Goal: Task Accomplishment & Management: Complete application form

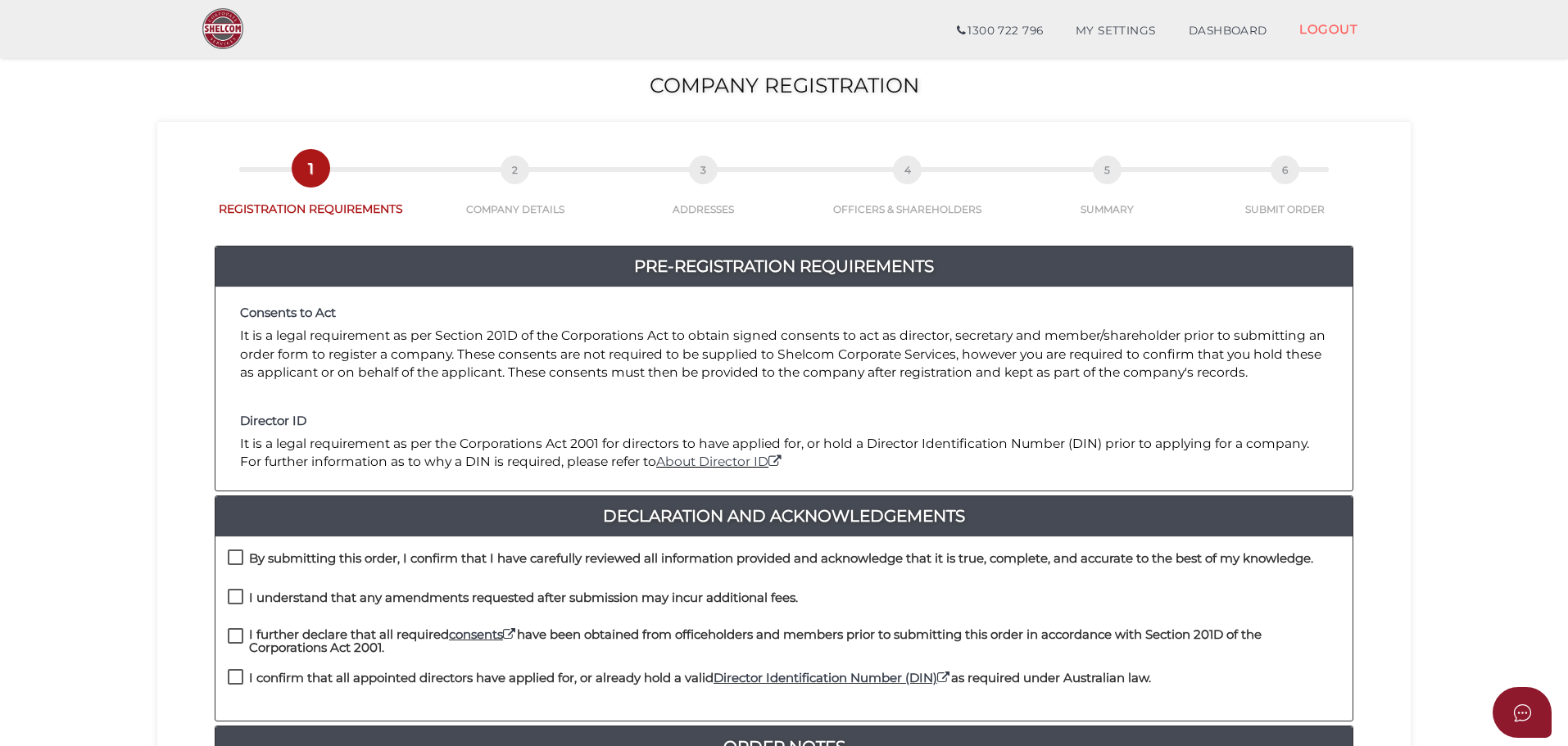
scroll to position [328, 0]
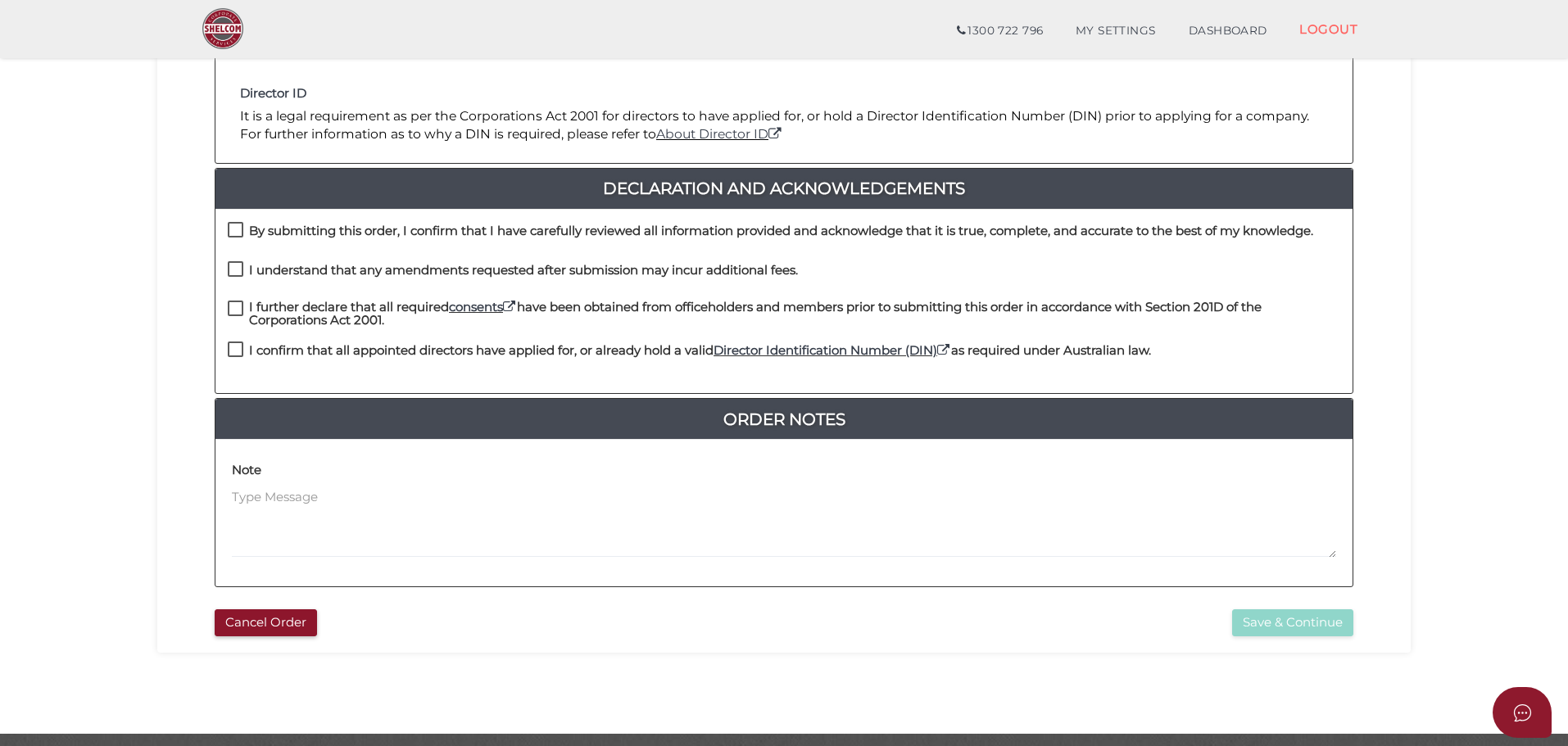
click at [240, 225] on label "By submitting this order, I confirm that I have carefully reviewed all informat…" at bounding box center [770, 235] width 1085 height 21
checkbox input "true"
click at [236, 268] on label "I understand that any amendments requested after submission may incur additiona…" at bounding box center [512, 274] width 570 height 21
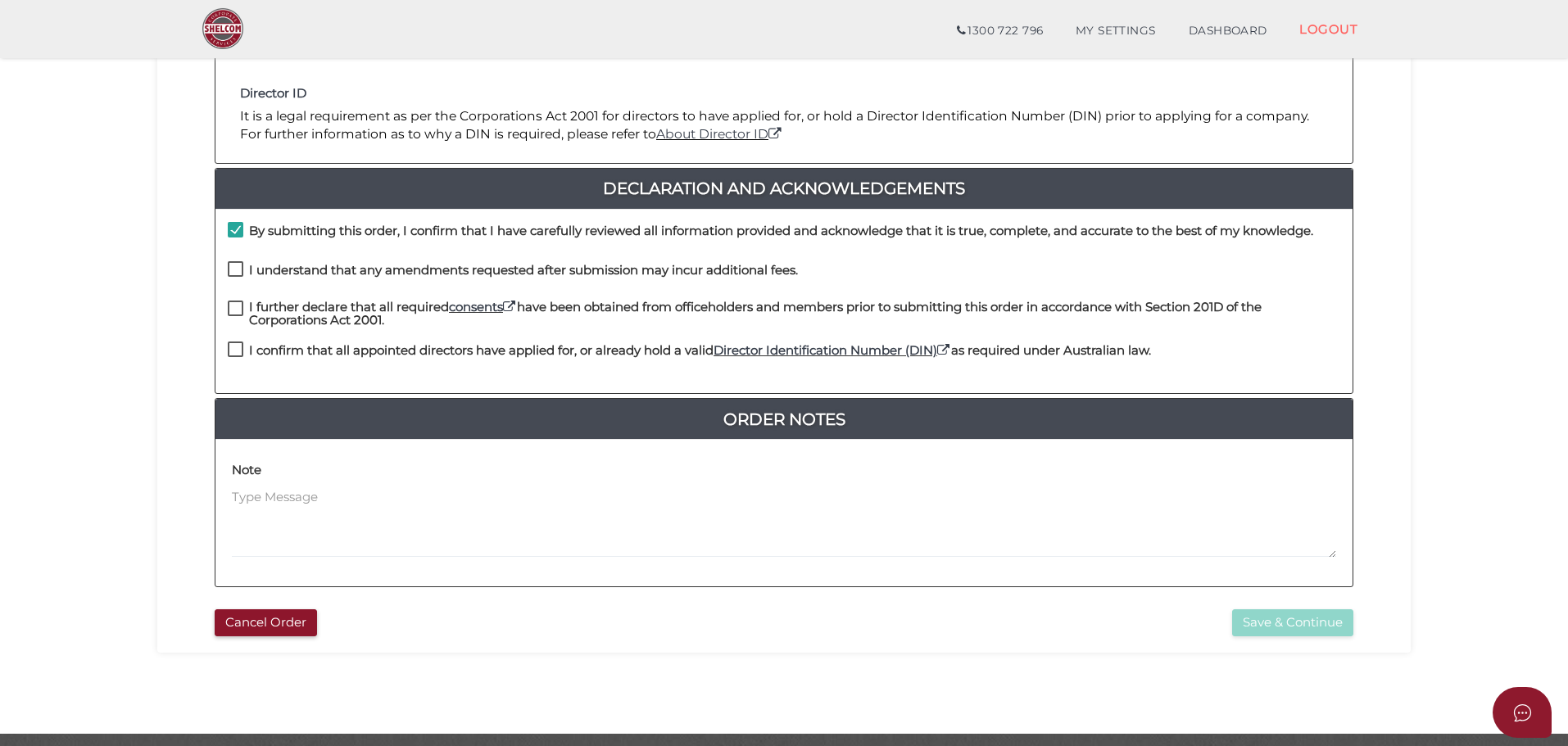
checkbox input "true"
drag, startPoint x: 240, startPoint y: 304, endPoint x: 241, endPoint y: 341, distance: 37.0
click at [239, 304] on label "I further declare that all required consents have been obtained from officehold…" at bounding box center [784, 311] width 1112 height 21
checkbox input "true"
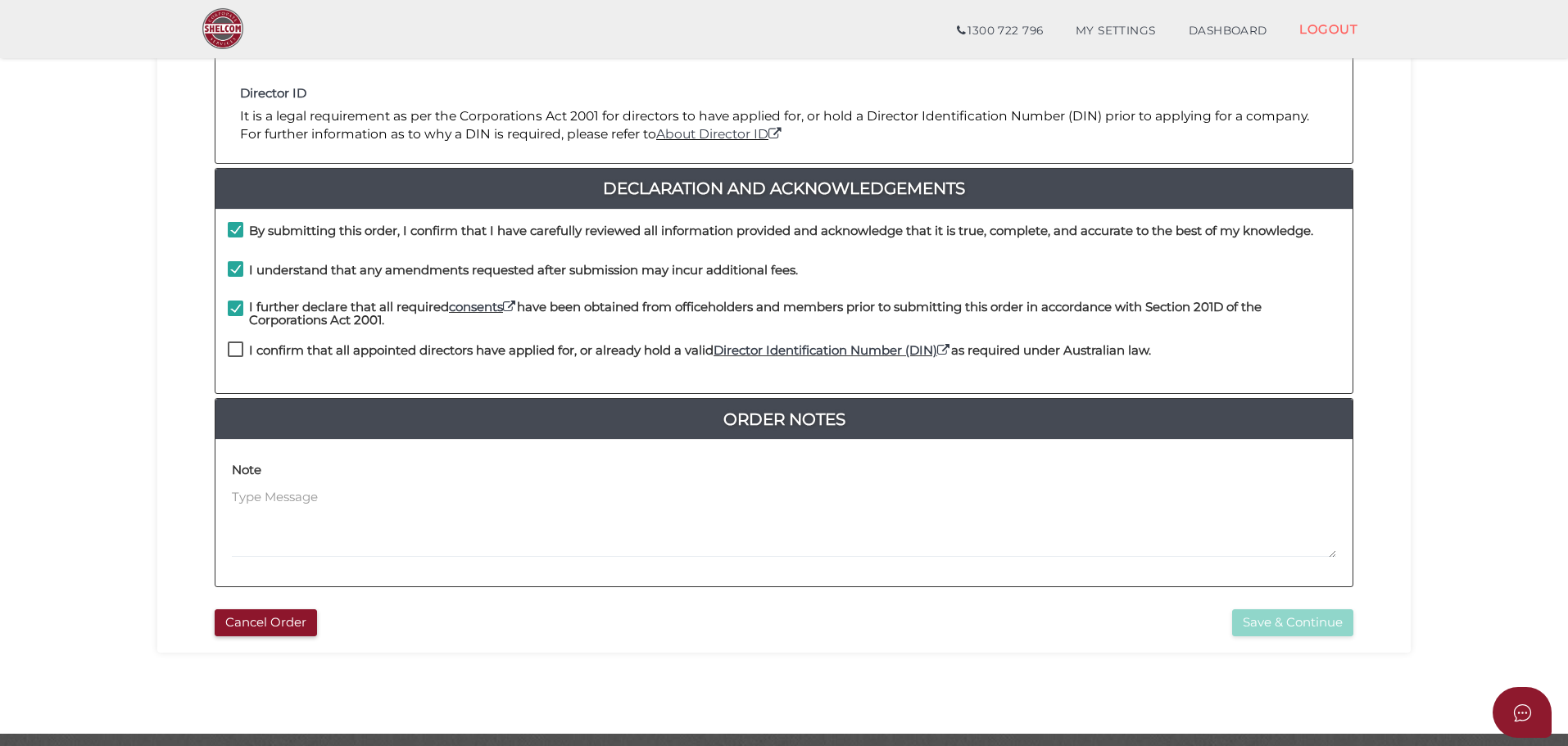
click at [231, 354] on label "I confirm that all appointed directors have applied for, or already hold a vali…" at bounding box center [688, 354] width 923 height 21
checkbox input "true"
click at [1300, 622] on button "Save & Continue" at bounding box center [1293, 622] width 121 height 27
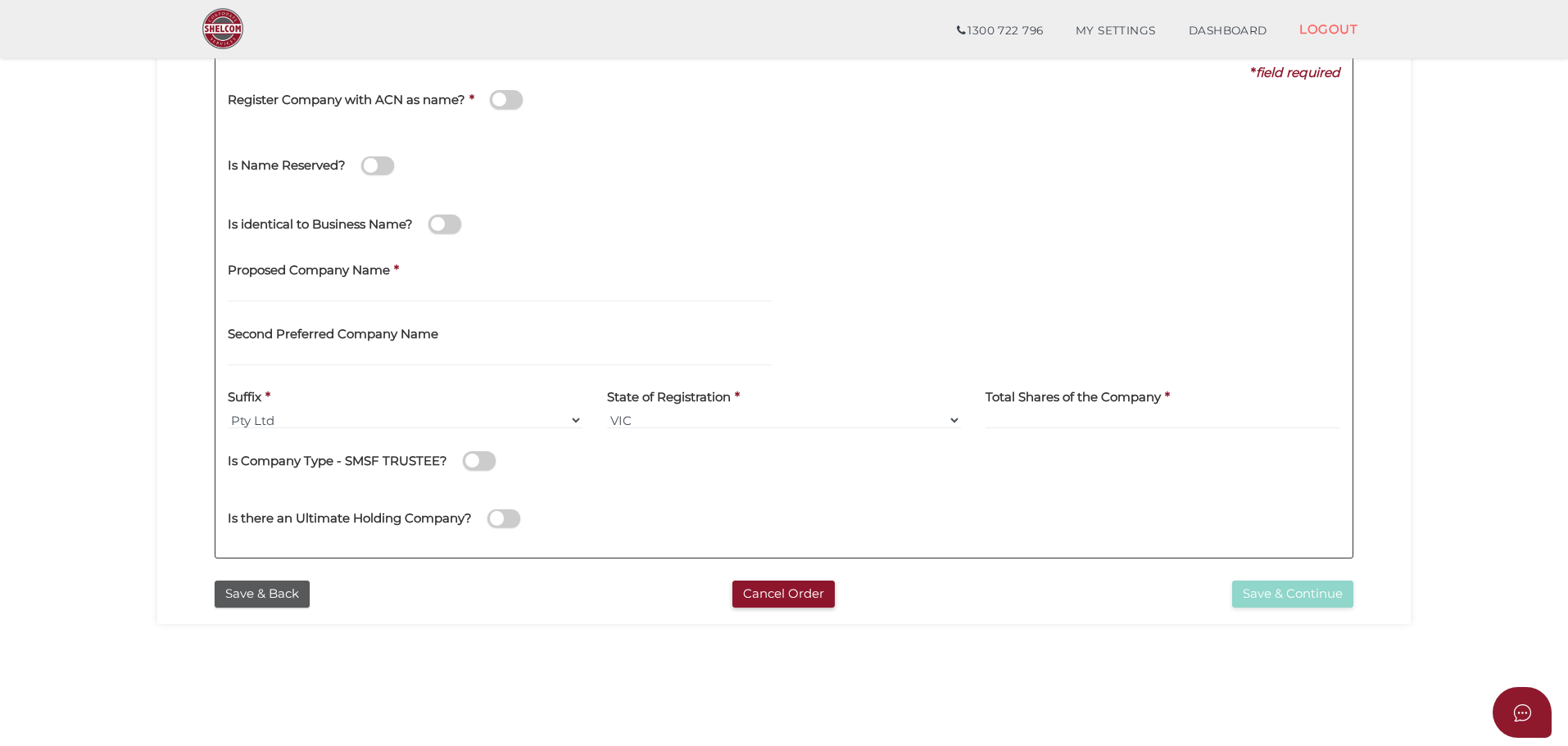
scroll to position [245, 0]
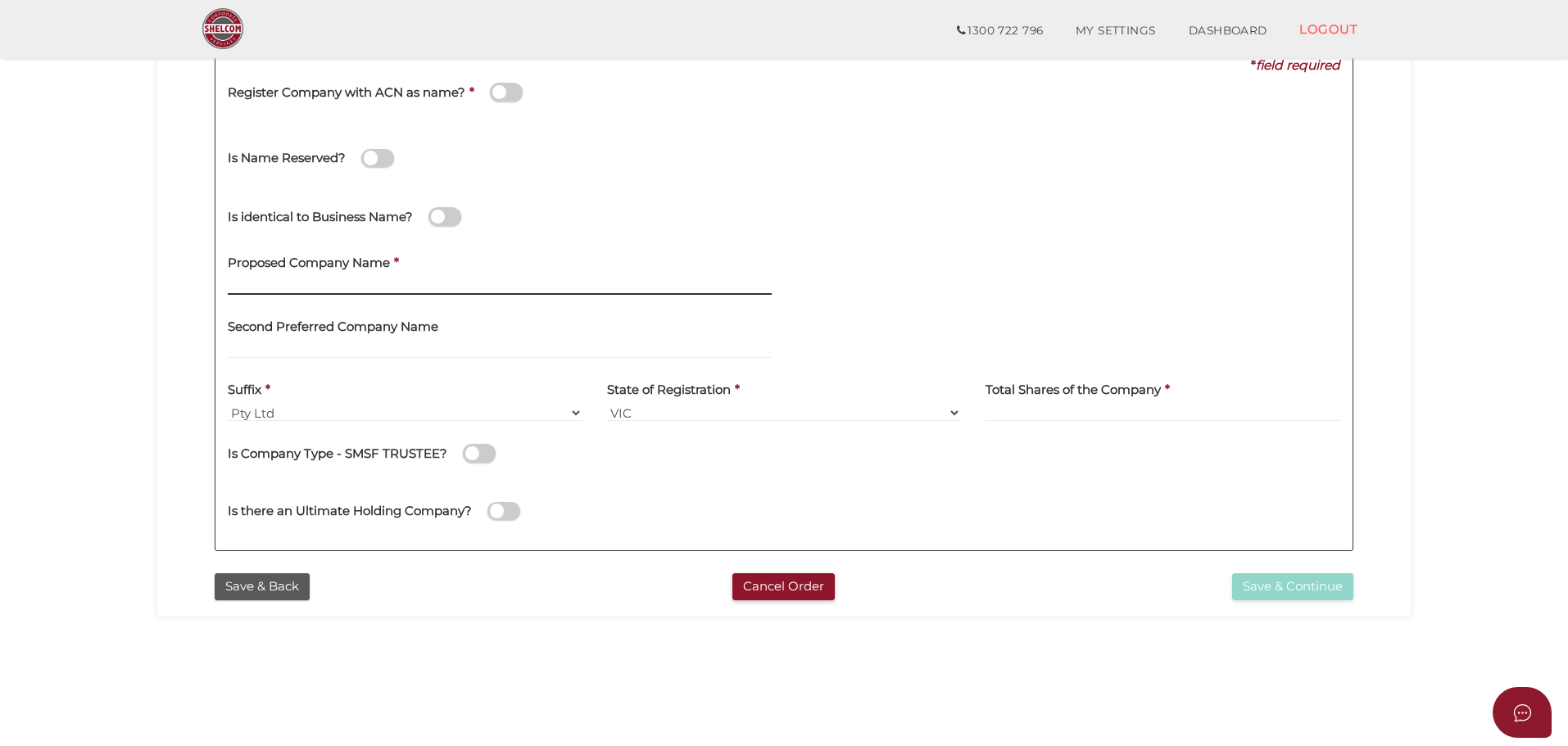
drag, startPoint x: 313, startPoint y: 280, endPoint x: 342, endPoint y: 295, distance: 32.6
click at [313, 280] on input "text" at bounding box center [499, 285] width 544 height 18
type input "Two Shearson Holdings"
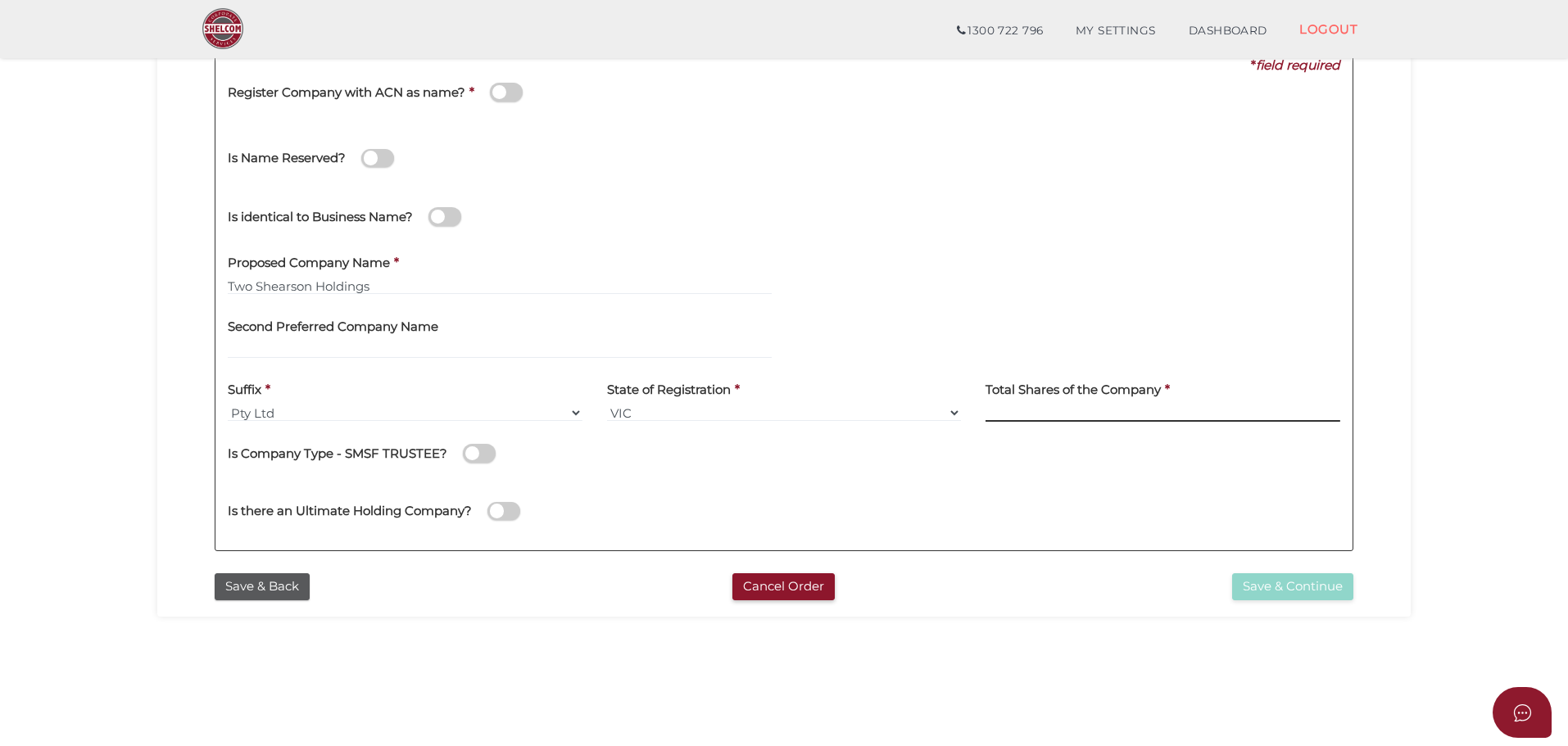
click at [1038, 405] on input at bounding box center [1162, 412] width 355 height 18
type input "120"
click at [1261, 588] on button "Save & Continue" at bounding box center [1293, 586] width 121 height 27
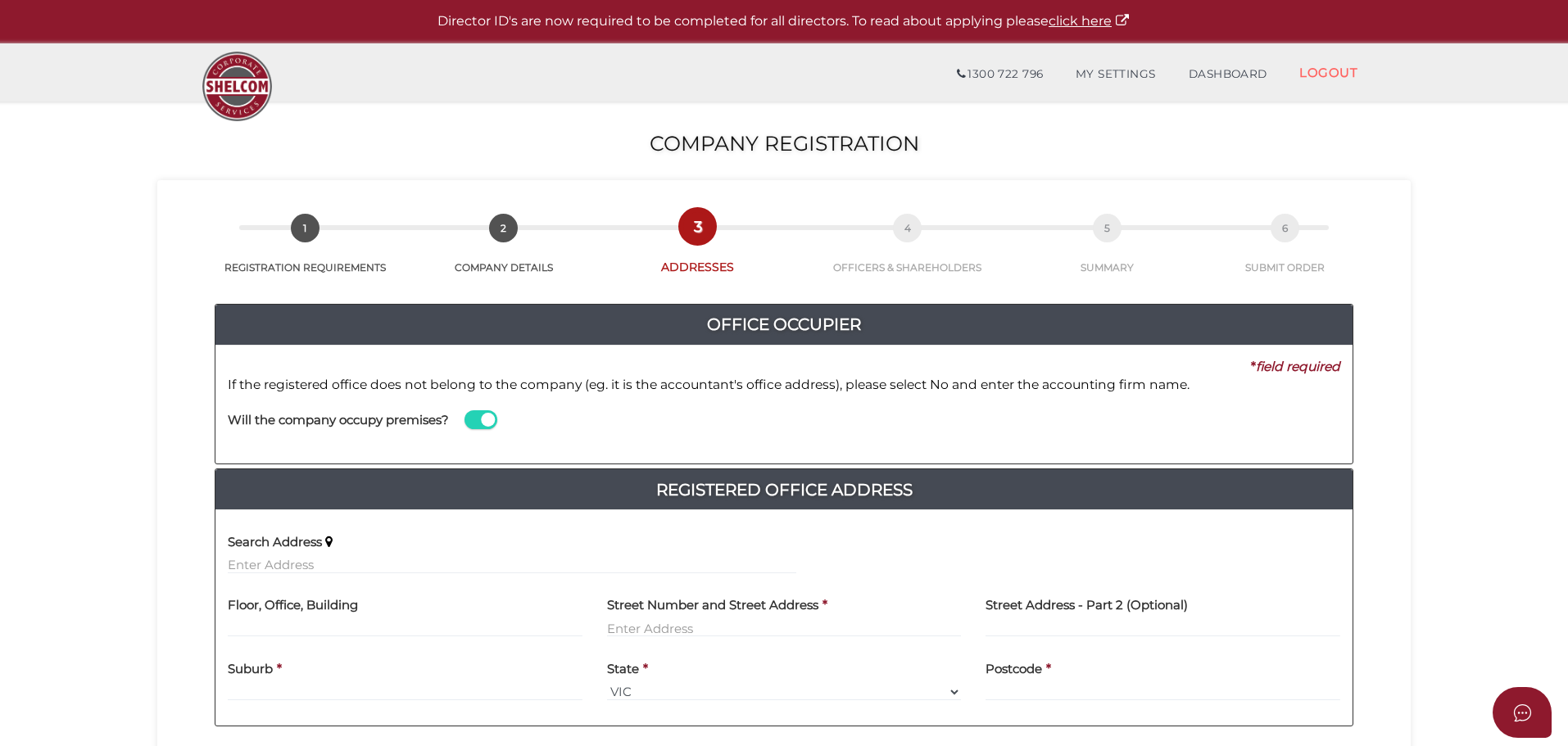
click at [490, 421] on span at bounding box center [481, 420] width 33 height 19
click at [0, 0] on input "checkbox" at bounding box center [0, 0] width 0 height 0
click at [952, 433] on input at bounding box center [1068, 436] width 544 height 18
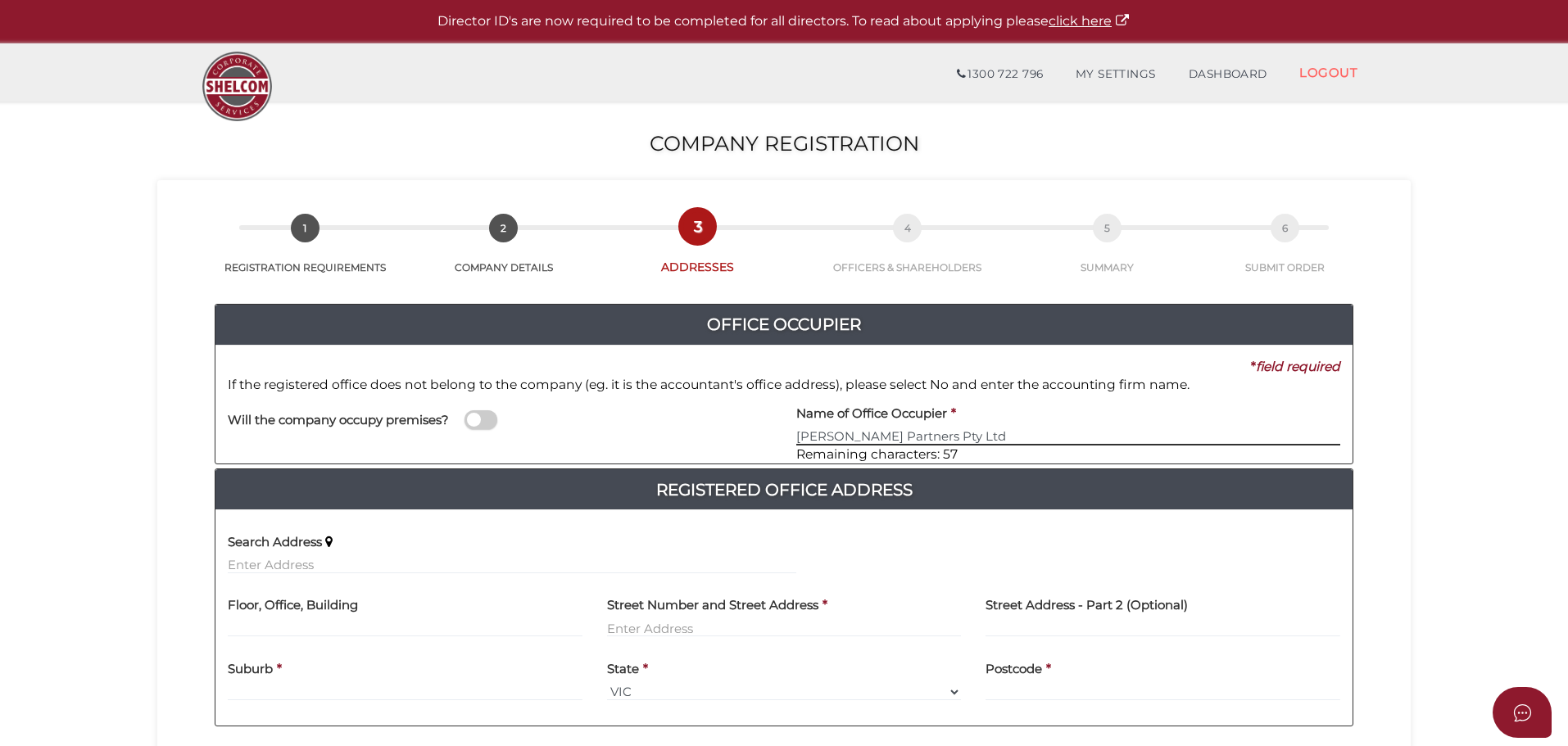
type input "Sutton Partners Pty Ltd"
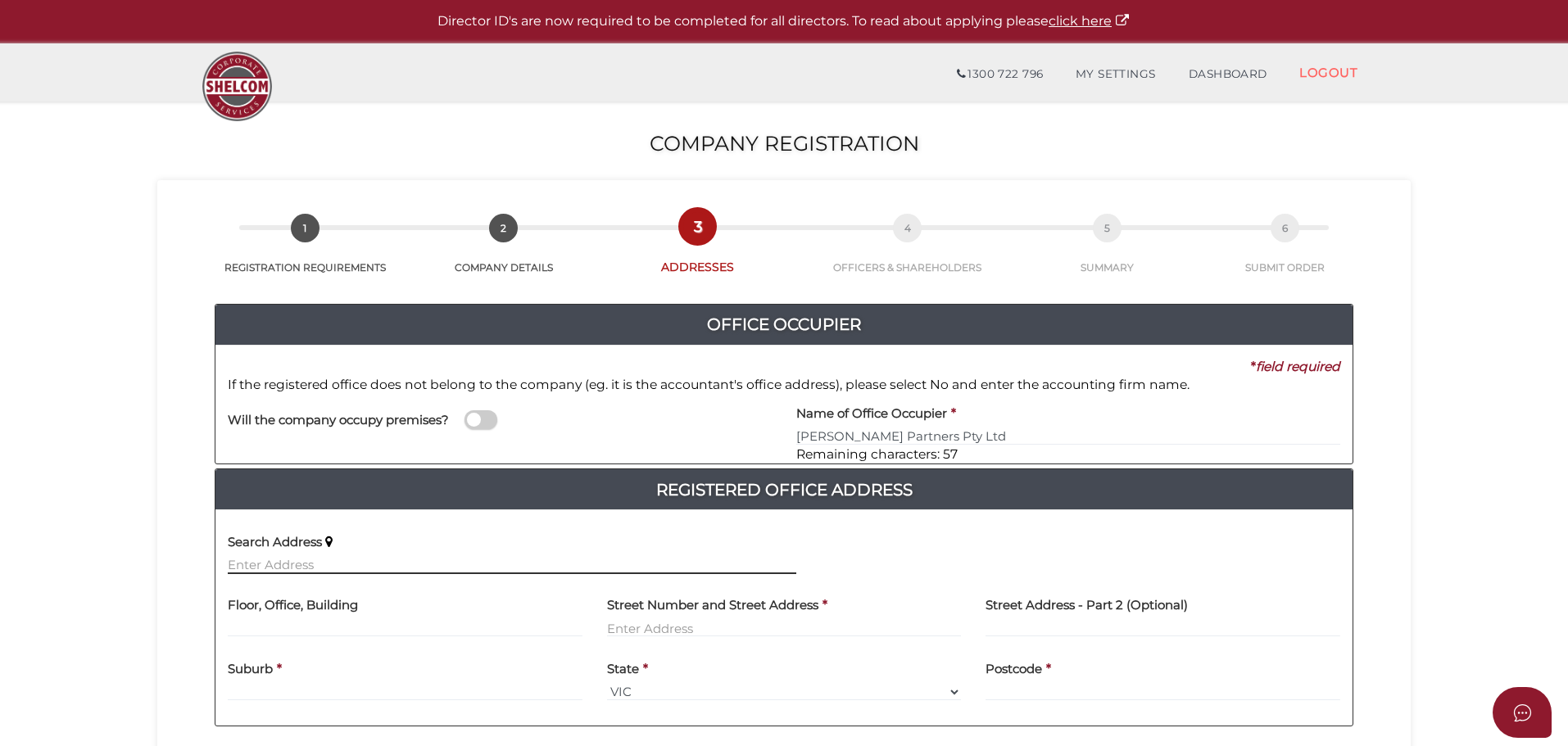
click at [349, 563] on input "text" at bounding box center [511, 564] width 568 height 18
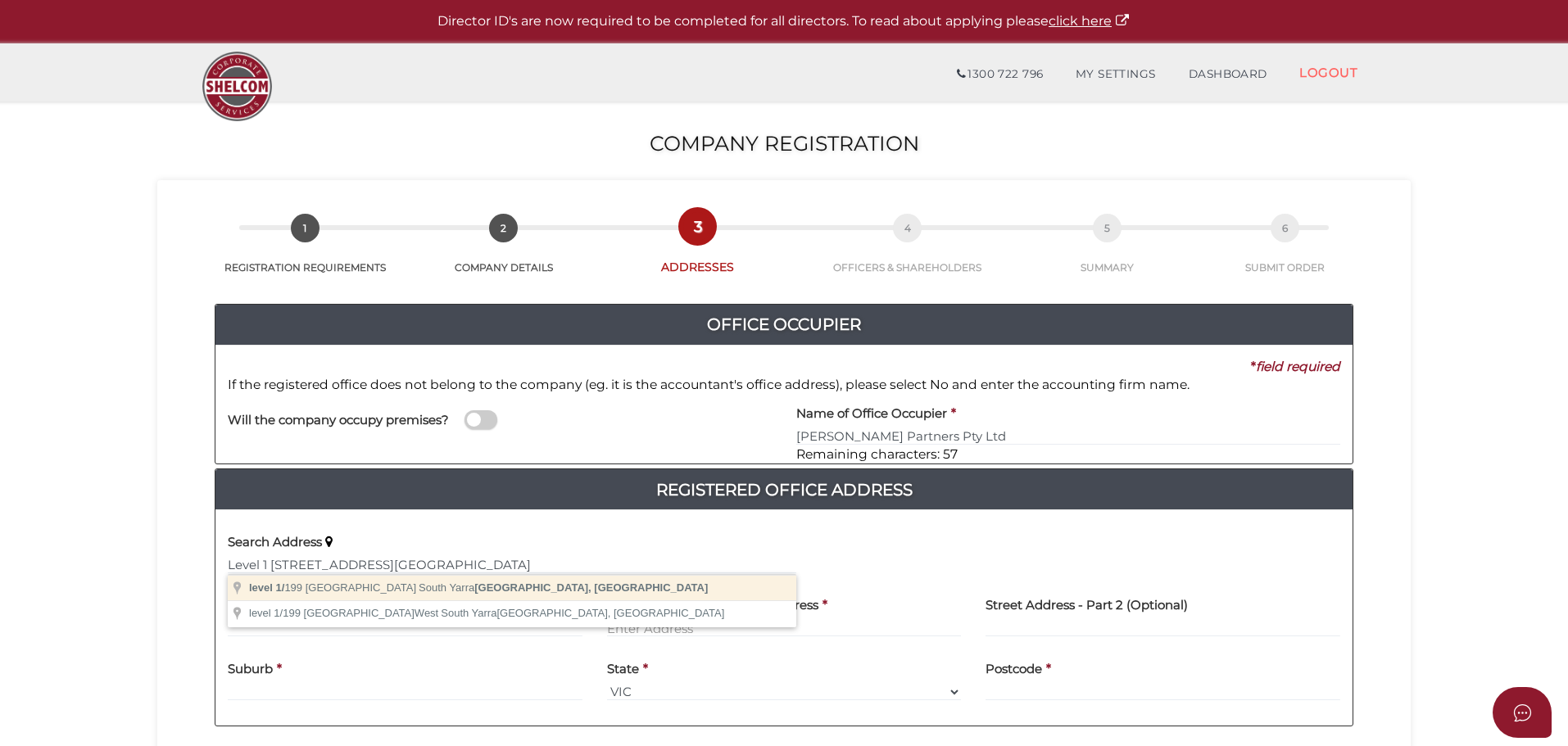
type input "level 1/199 Toorak Road, South Yarra VIC, Australia"
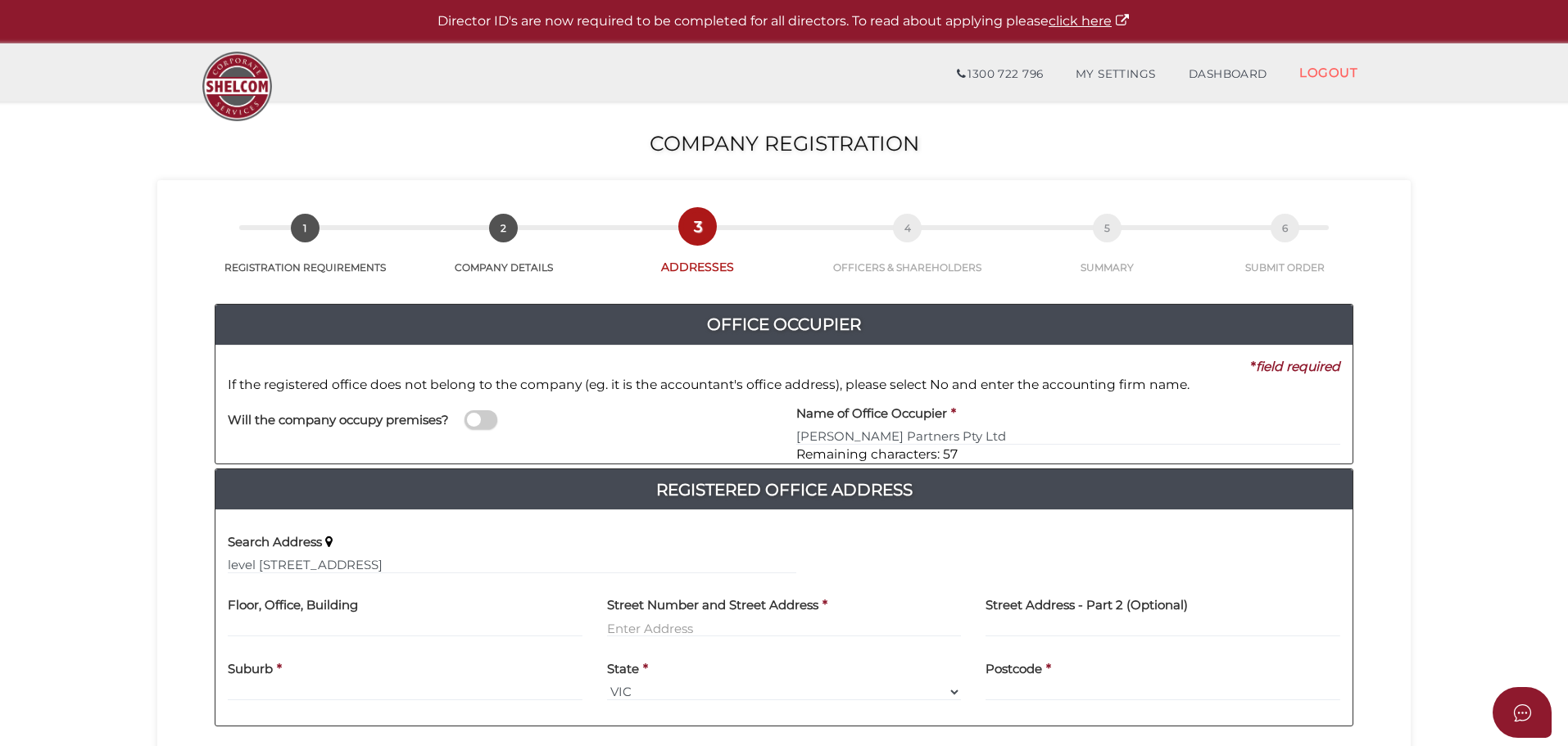
type input "level 1"
type input "199 Toorak Road"
type input "South Yarra"
select select "VIC"
type input "3141"
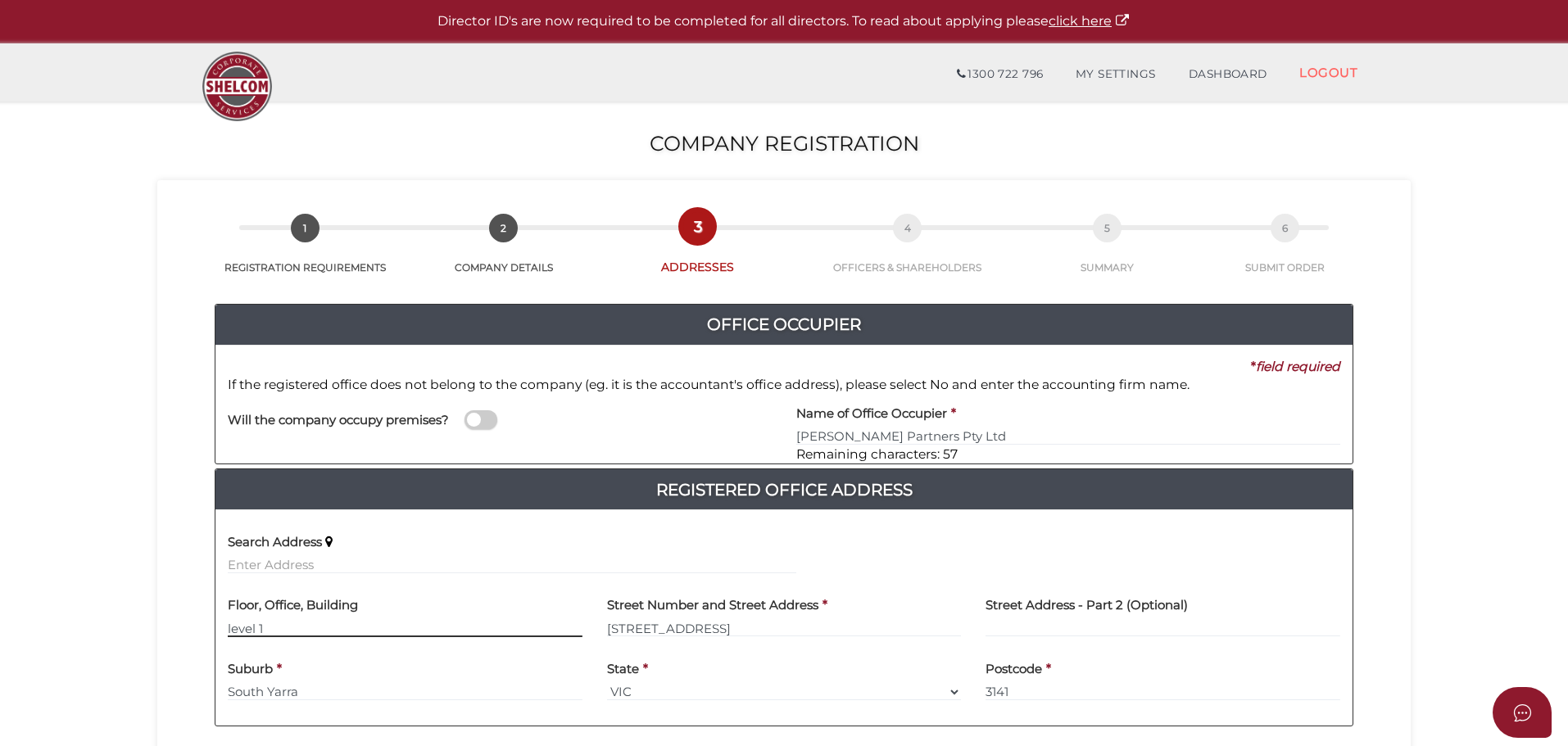
click at [228, 628] on input "level 1" at bounding box center [405, 628] width 355 height 18
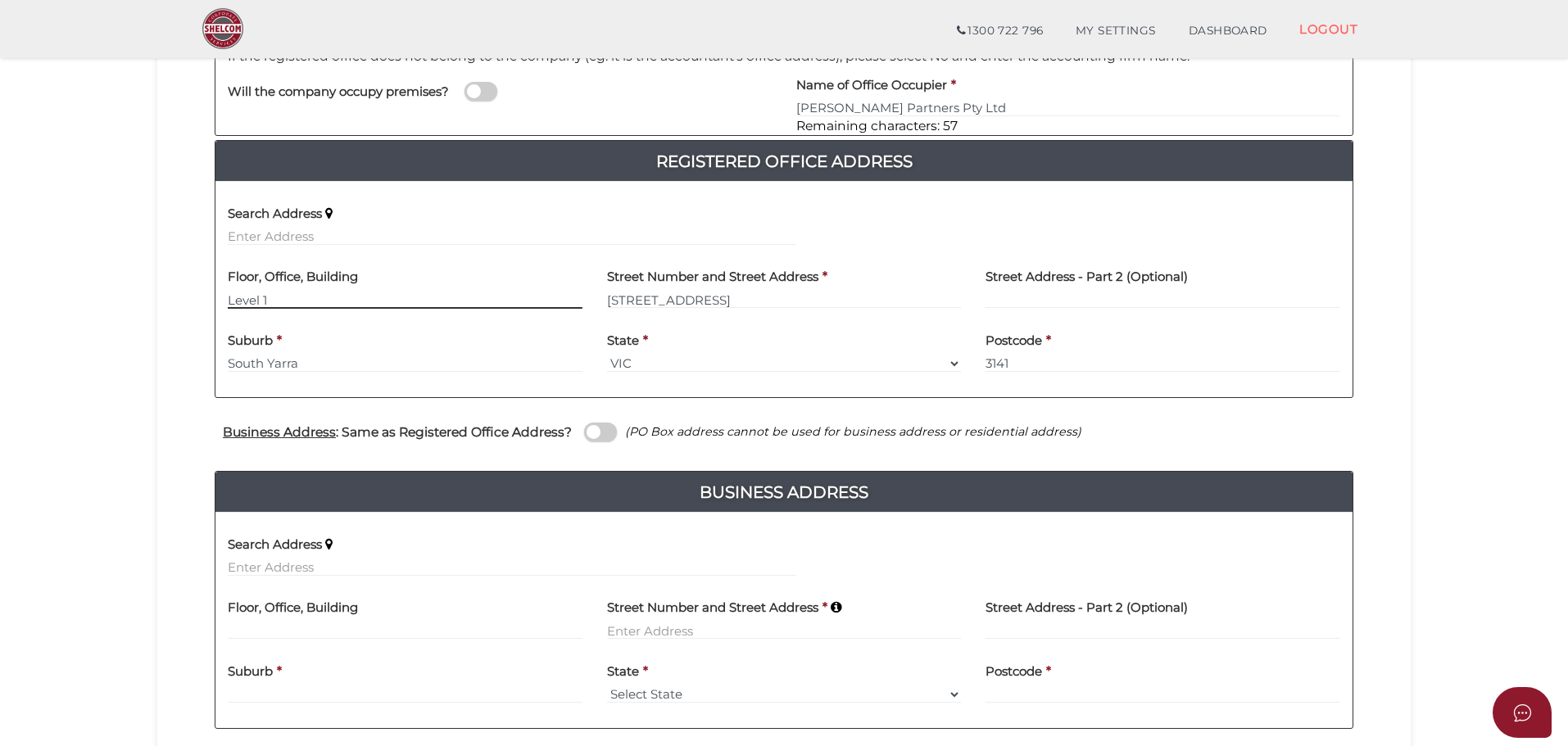
scroll to position [328, 0]
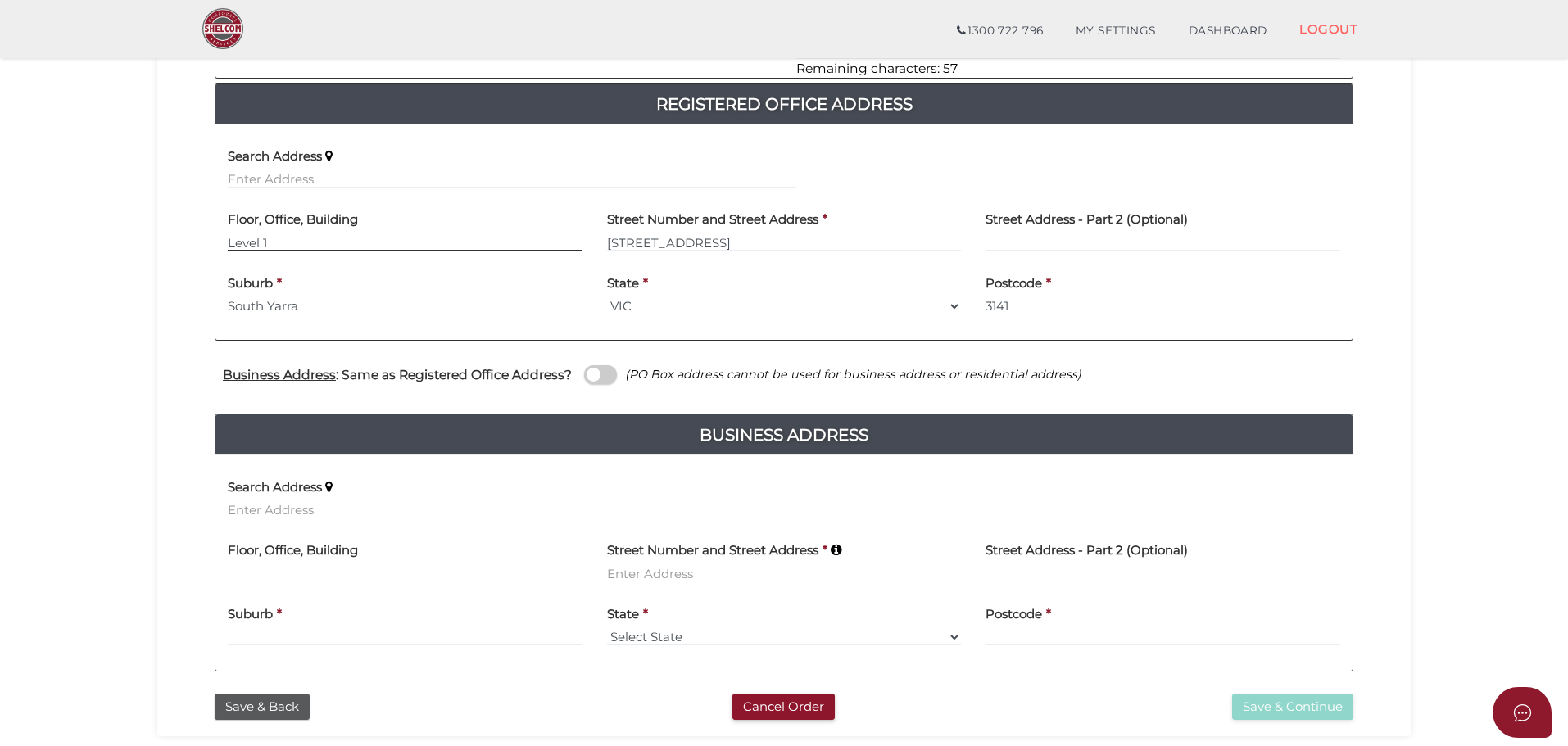
type input "Level 1"
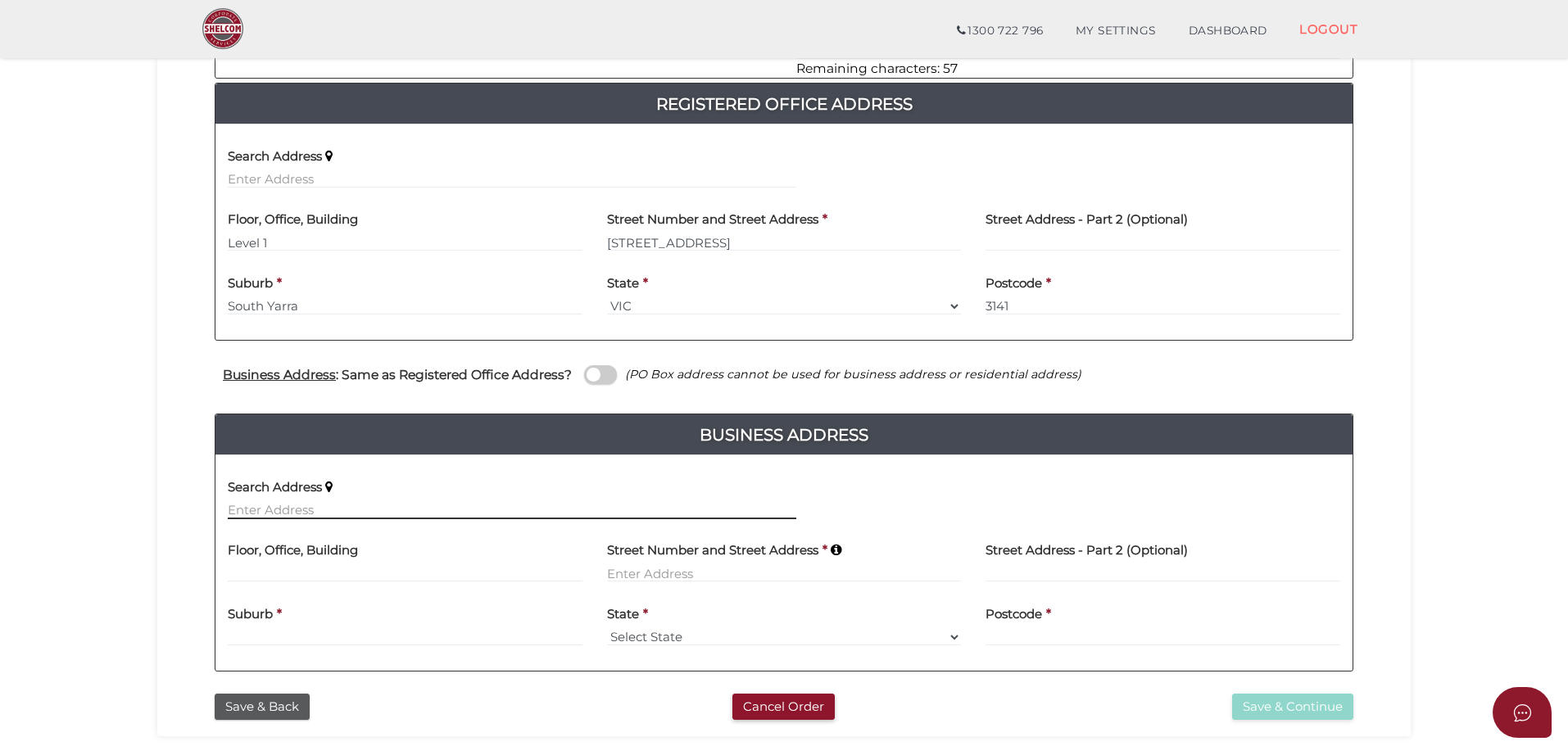
click at [310, 504] on input "text" at bounding box center [511, 510] width 568 height 18
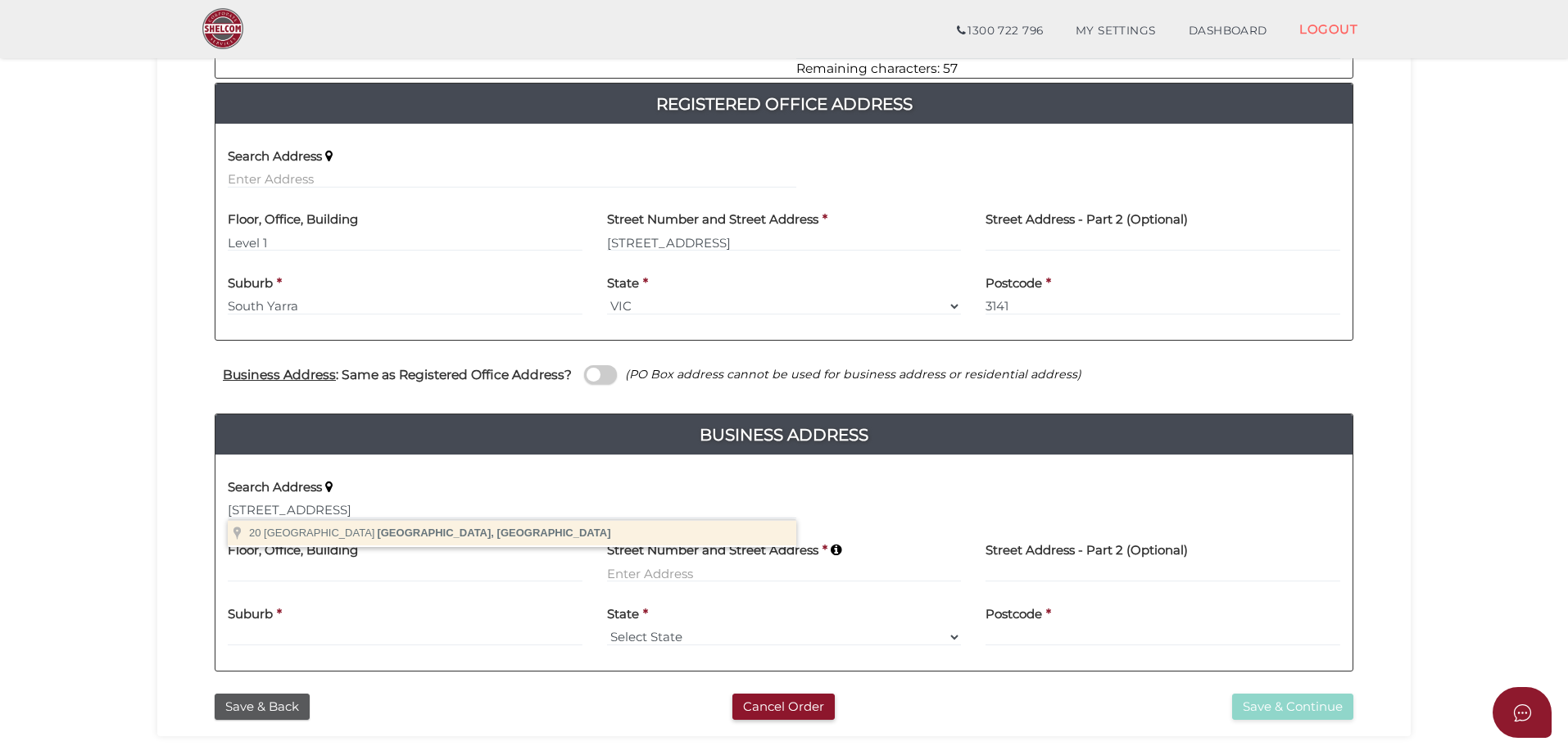
type input "20 Trevascus Street, Caulfield South VIC, Australia"
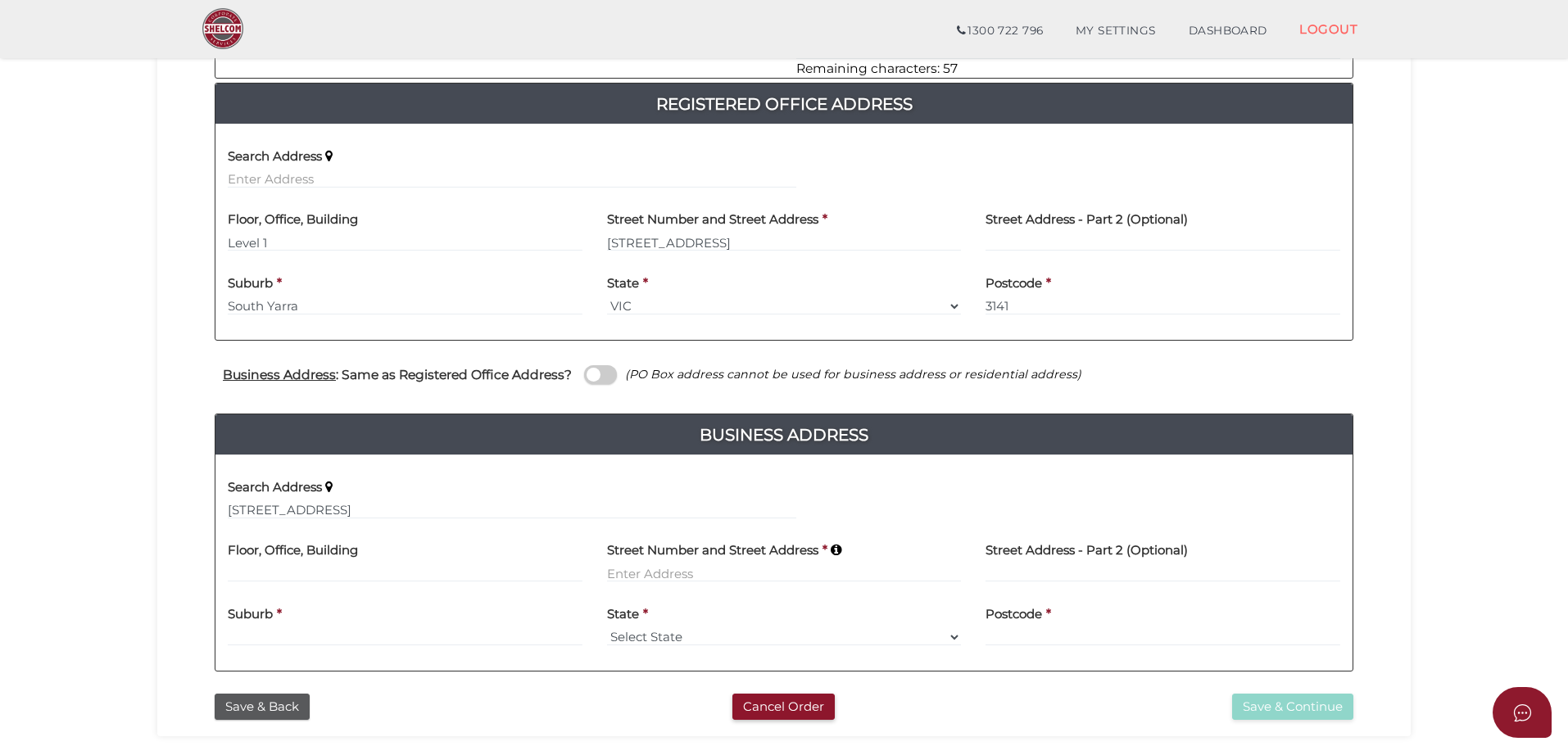
type input "20 Trevascus Street"
type input "Caulfield South"
select select "VIC"
type input "3162"
click at [112, 504] on section "Company Registration 6c28aeae142714b3b4b742cab578f2a8 1 REGISTRATION REQUIREMEN…" at bounding box center [784, 259] width 1568 height 1087
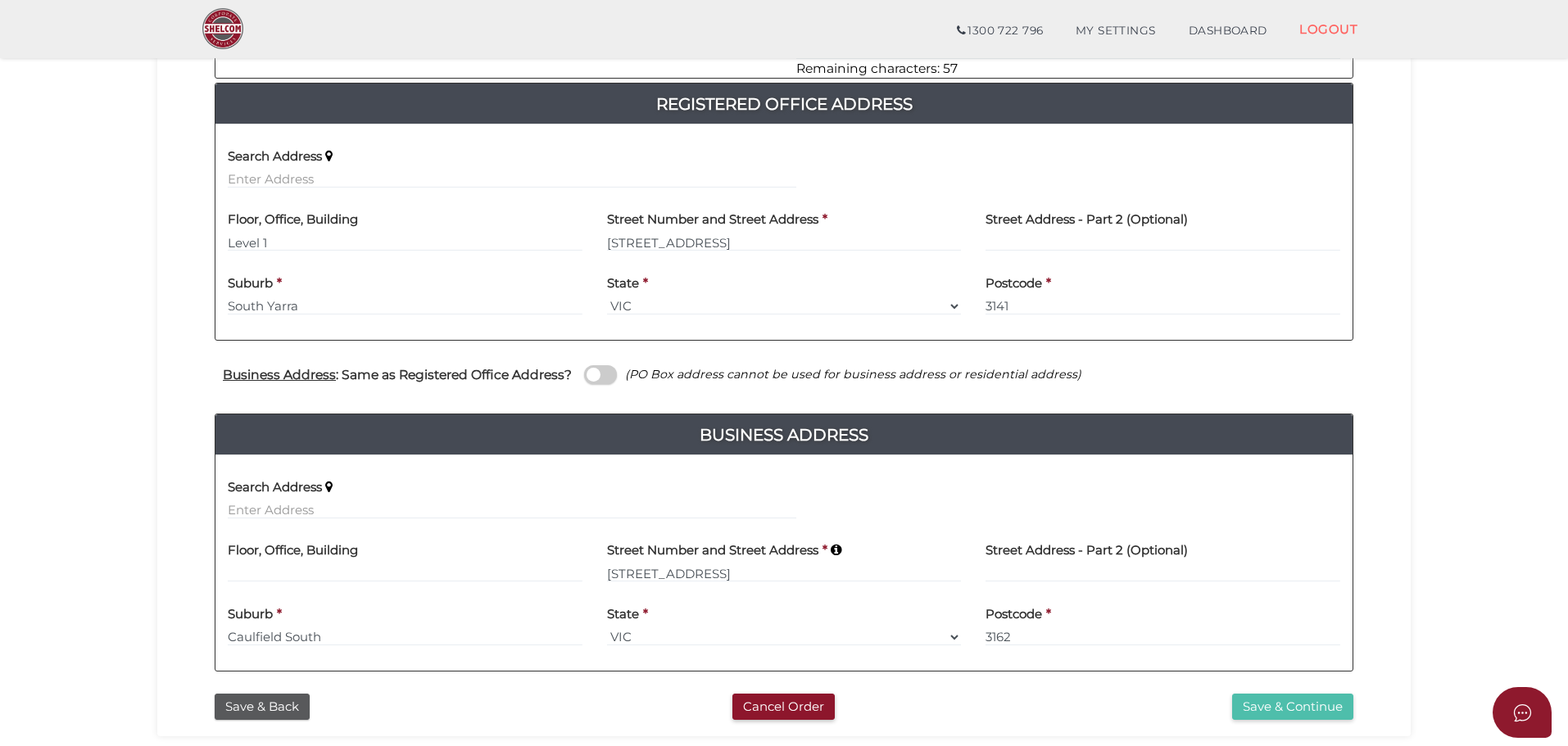
click at [1279, 707] on button "Save & Continue" at bounding box center [1293, 706] width 121 height 27
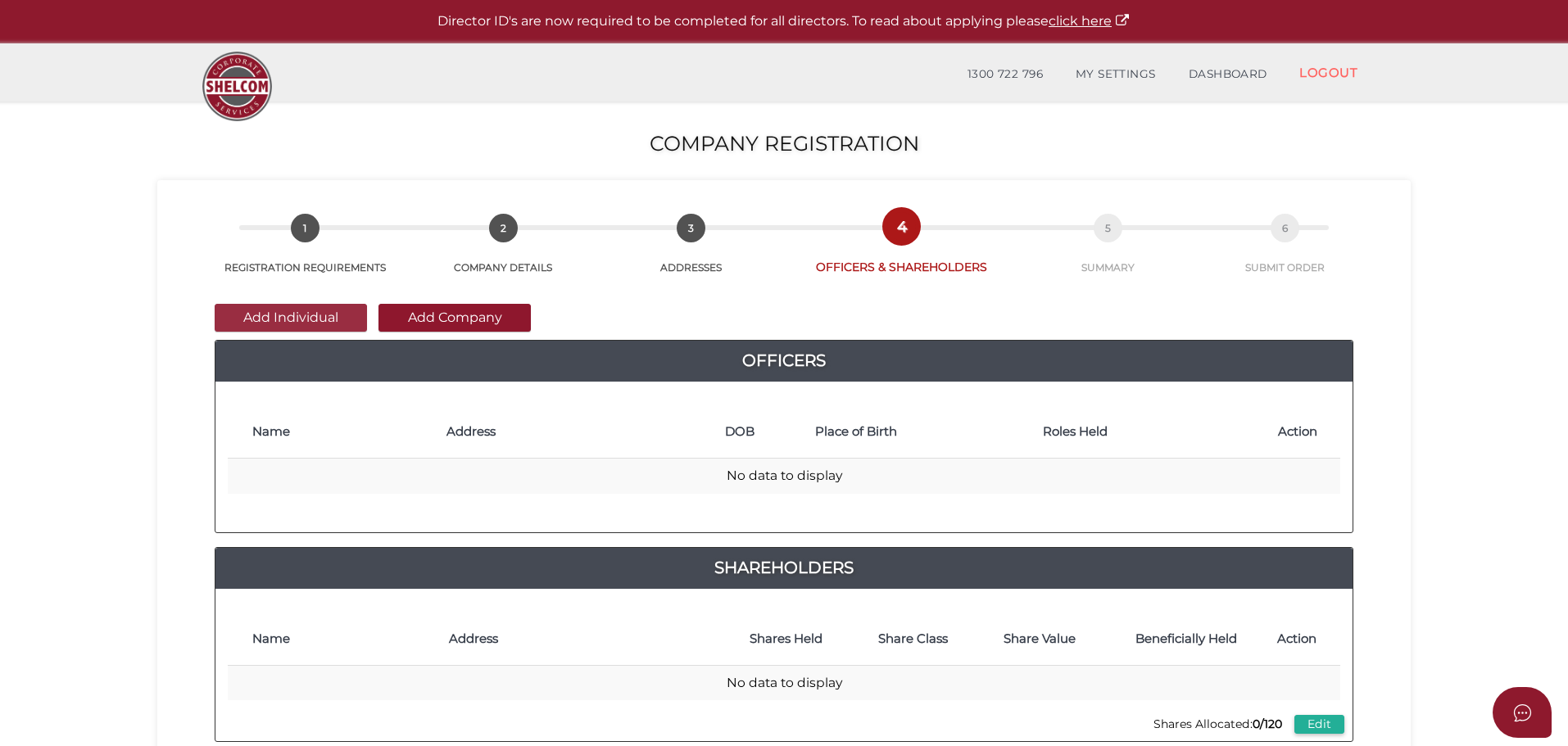
click at [327, 317] on button "Add Individual" at bounding box center [291, 317] width 152 height 28
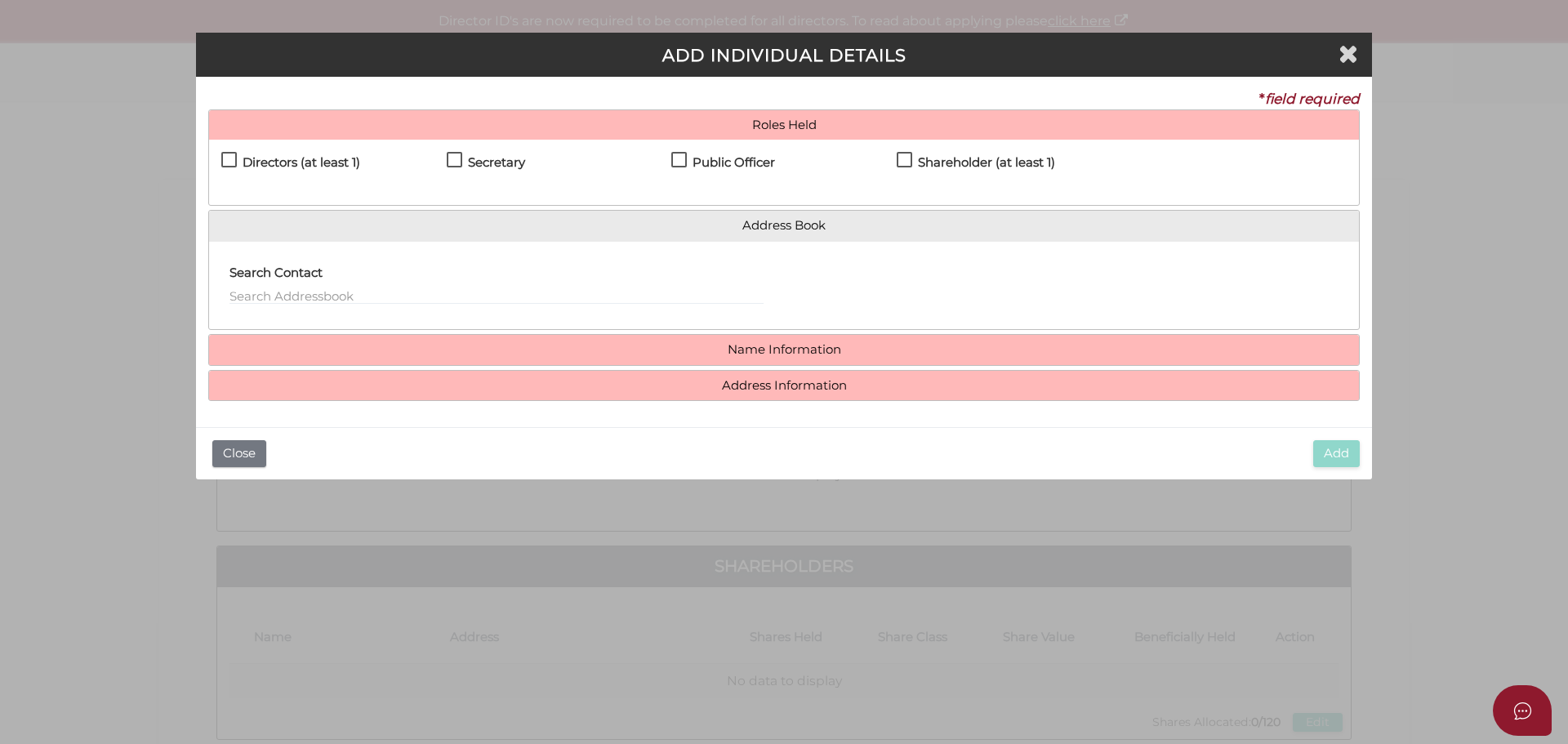
click at [234, 163] on label "Directors (at least 1)" at bounding box center [290, 166] width 139 height 21
checkbox input "true"
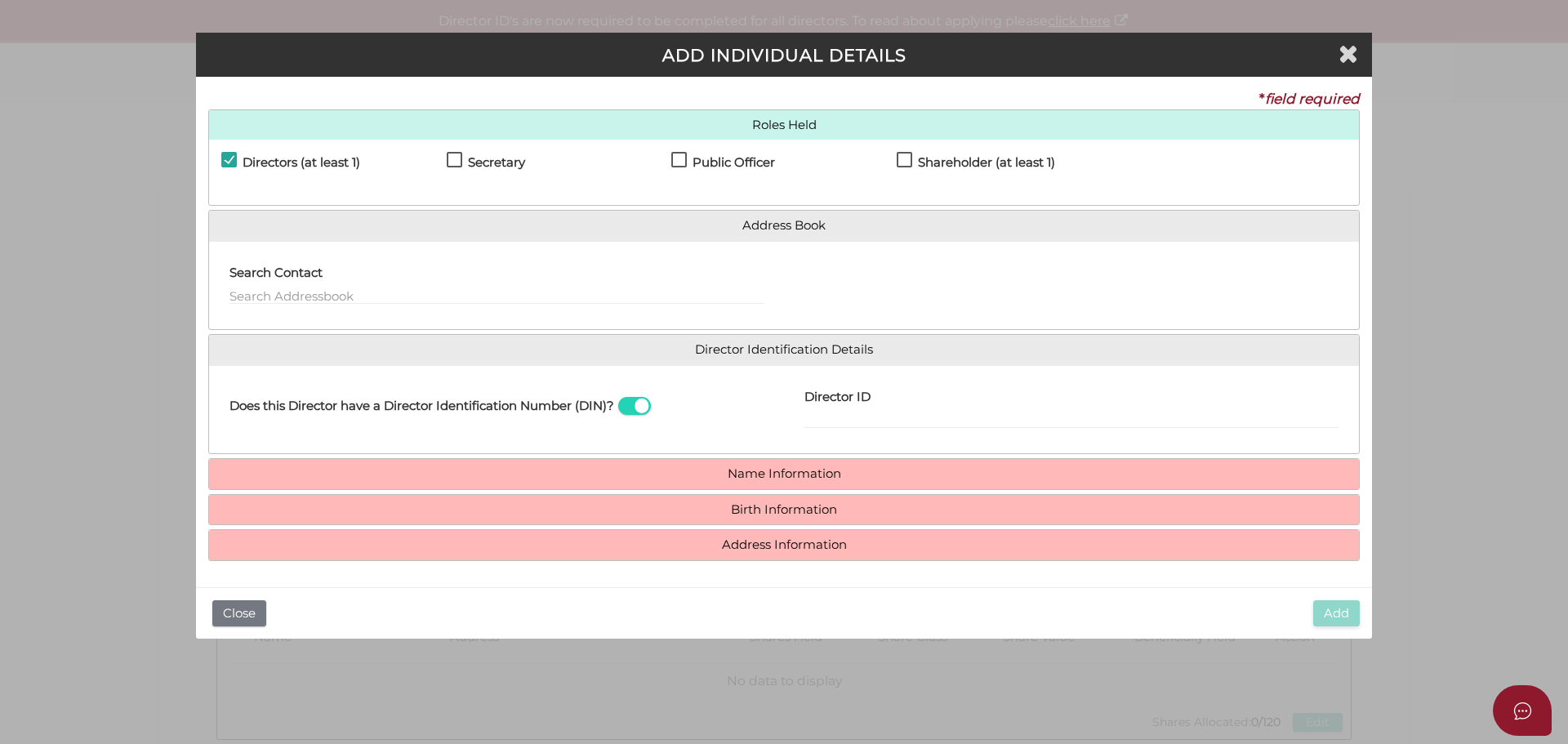
click at [453, 164] on label "Secretary" at bounding box center [485, 166] width 78 height 21
checkbox input "true"
click at [680, 163] on label "Public Officer" at bounding box center [723, 166] width 103 height 21
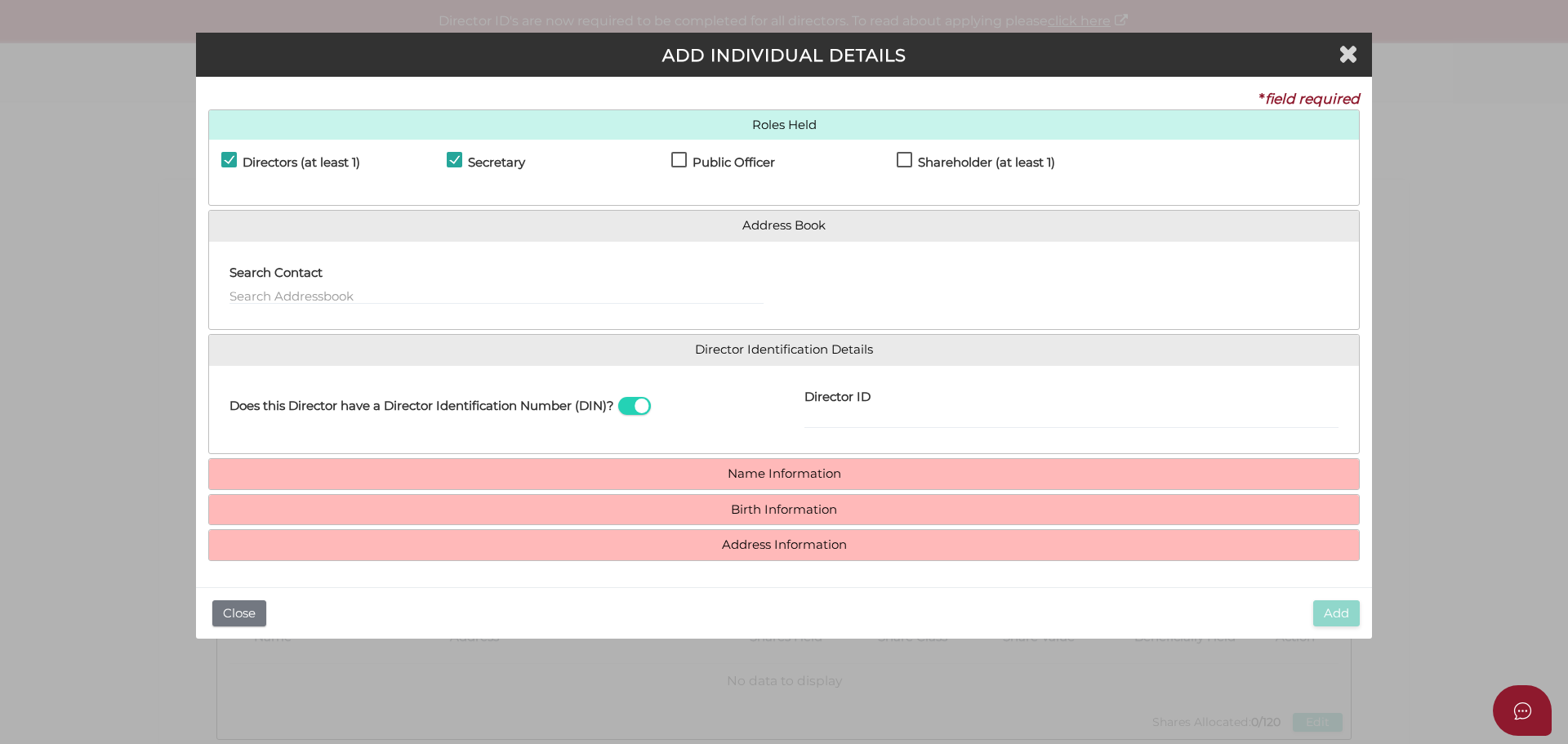
checkbox input "true"
click at [408, 292] on input "text" at bounding box center [496, 295] width 534 height 18
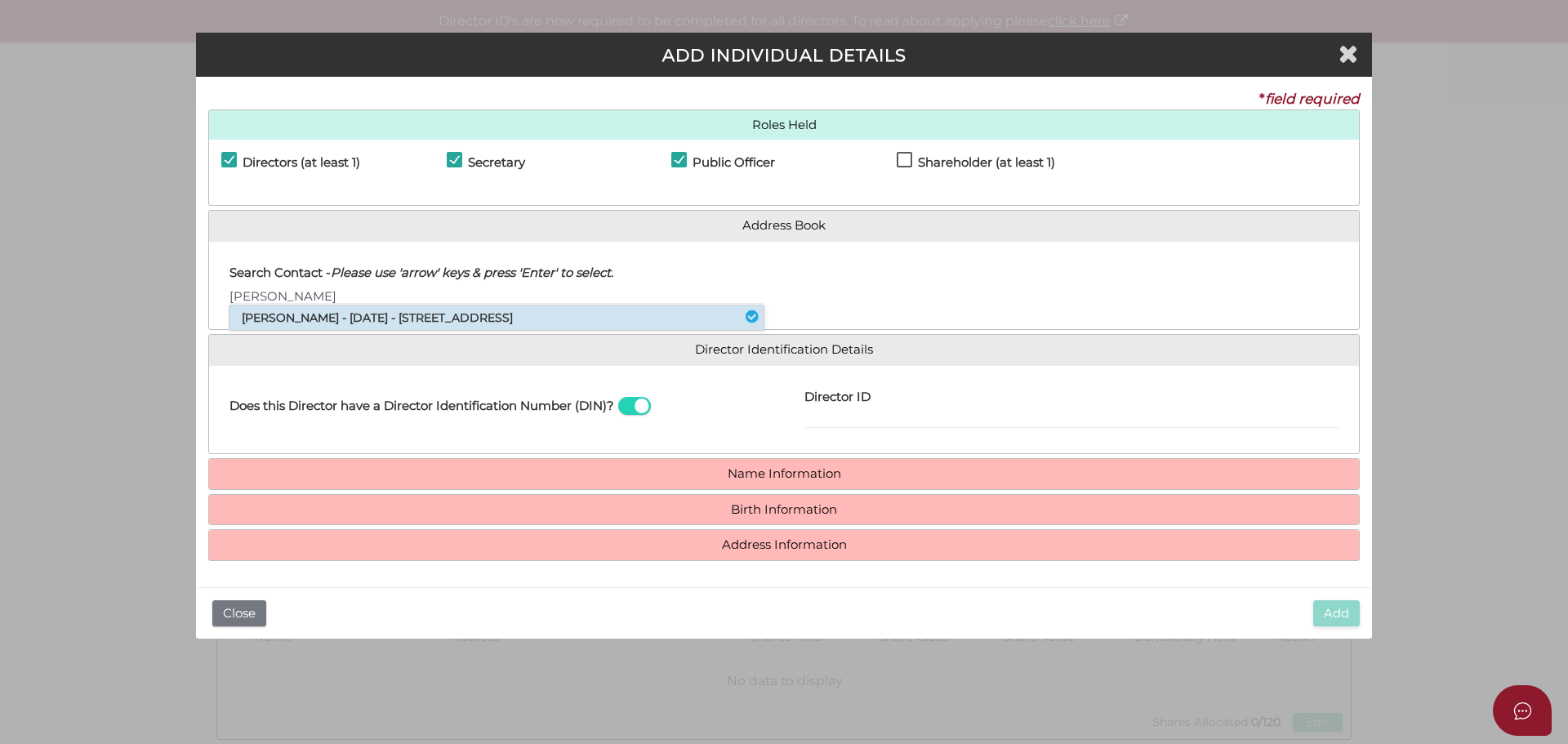
click at [392, 309] on li "Jason Seidl - 10/09/1984 - 20 Trevascus Street, Caulfield South, VIC, 3162" at bounding box center [496, 317] width 534 height 24
type input "Jason"
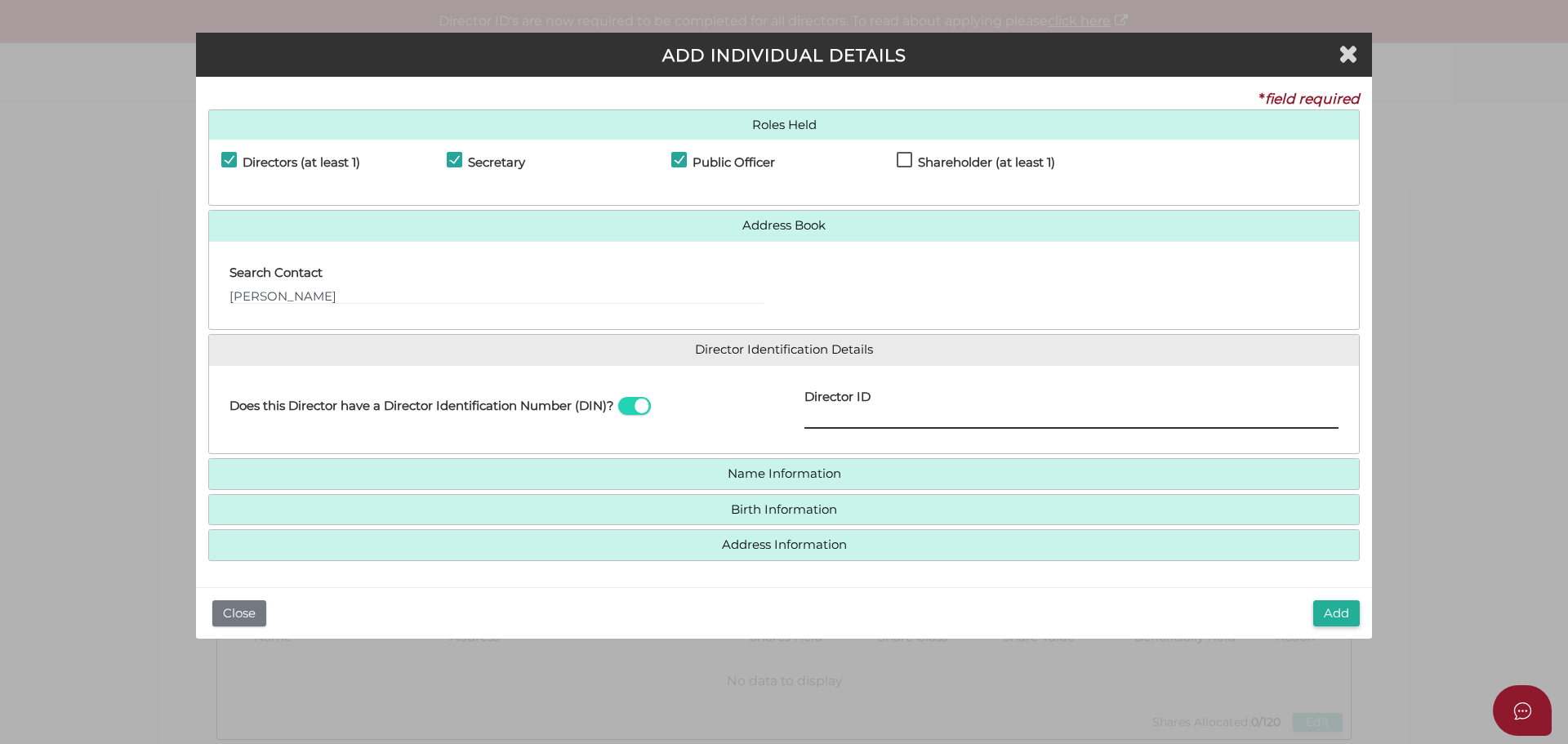
click at [865, 415] on input "Director ID" at bounding box center [1071, 419] width 534 height 18
click at [735, 415] on div "Does this Director have a Director Identification Number (DIN)?" at bounding box center [496, 410] width 575 height 64
click at [1328, 614] on button "Add" at bounding box center [1336, 613] width 47 height 27
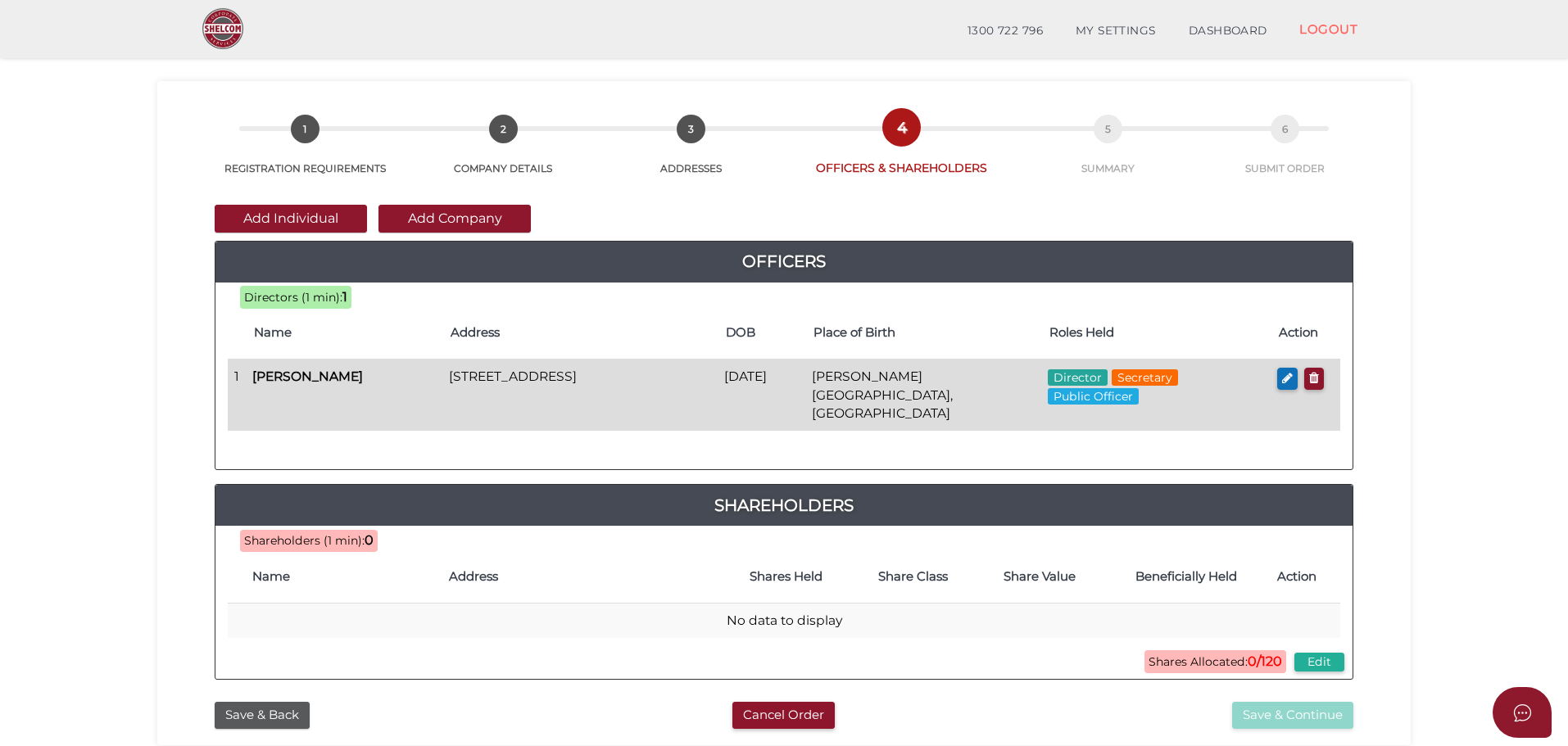
scroll to position [82, 0]
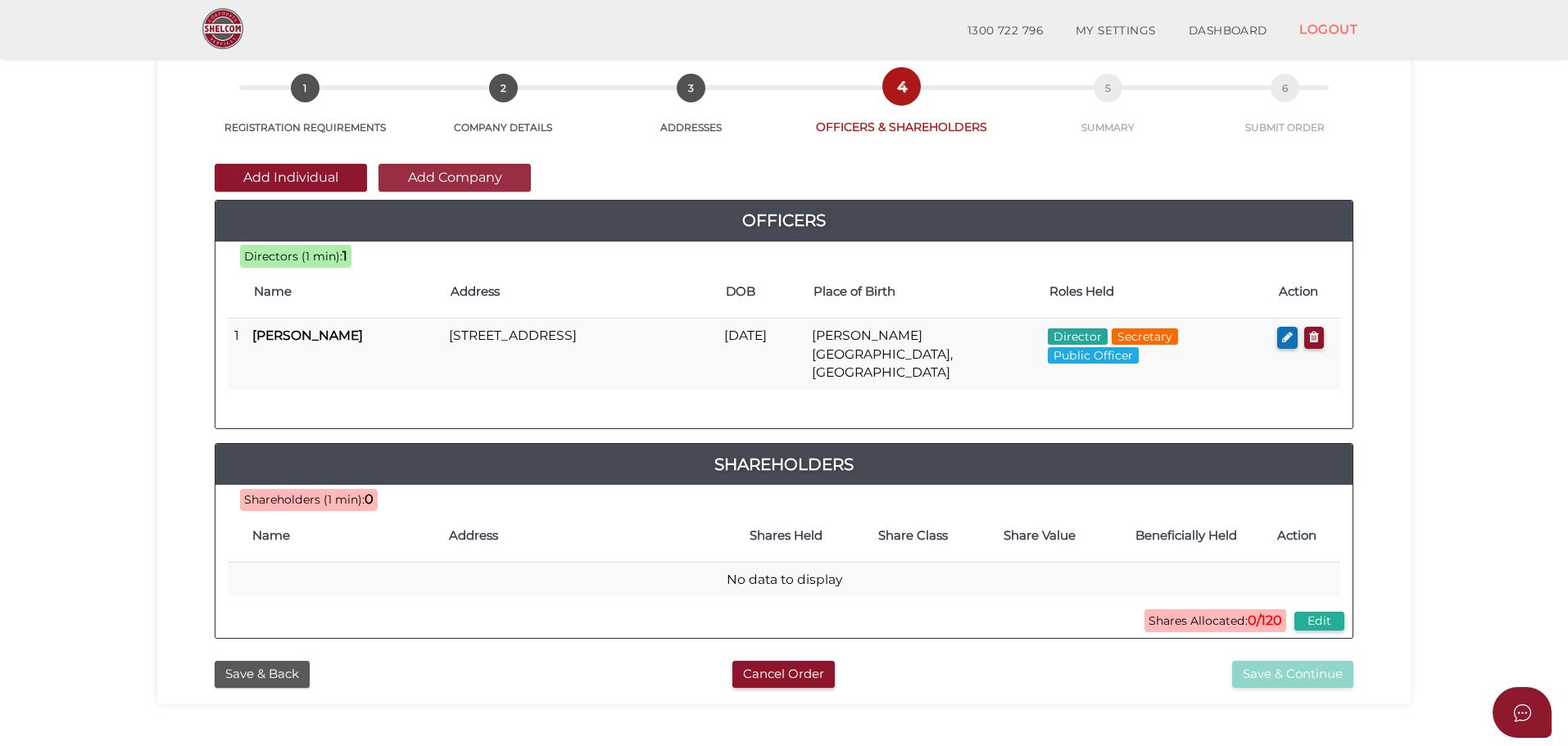
click at [463, 185] on button "Add Company" at bounding box center [455, 177] width 152 height 28
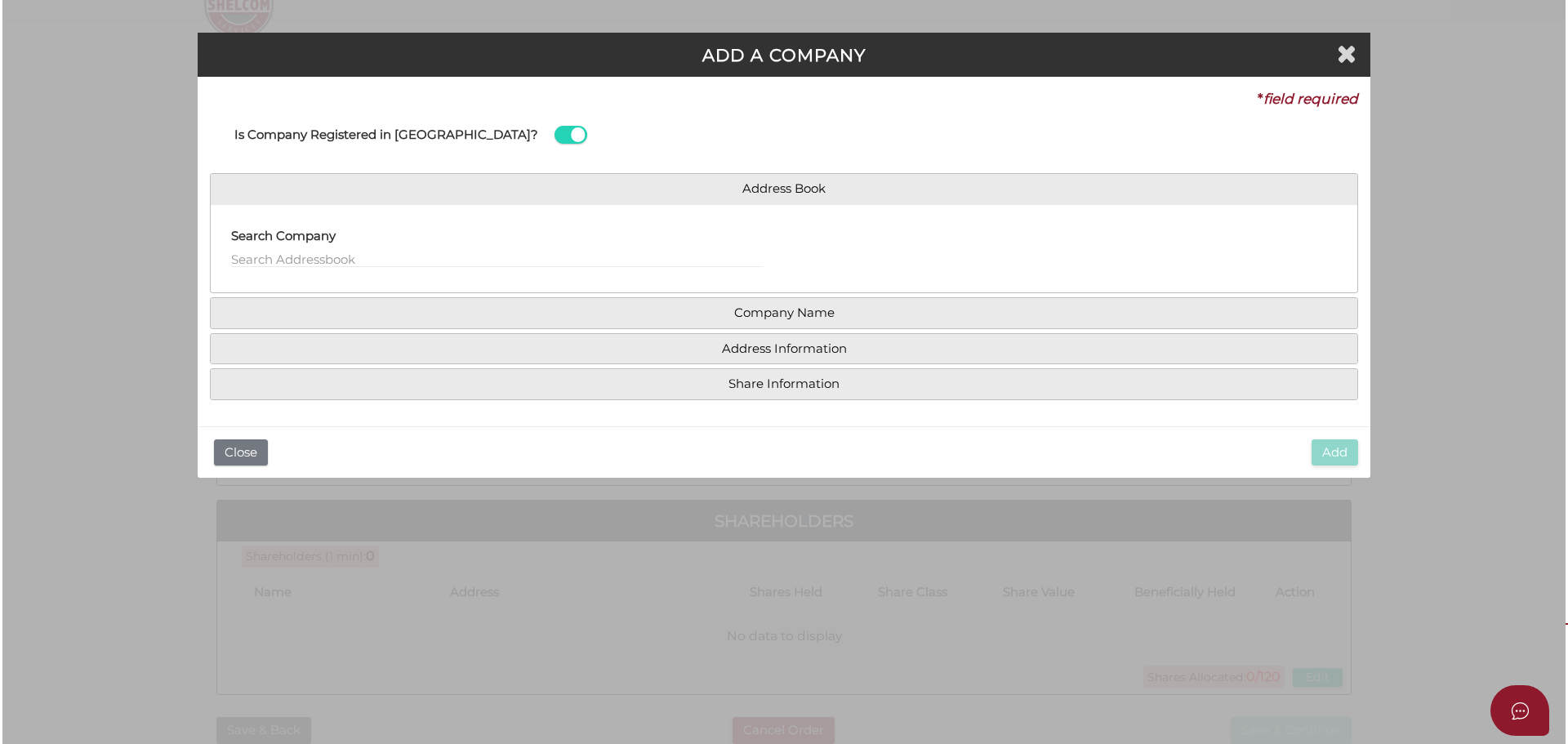
scroll to position [0, 0]
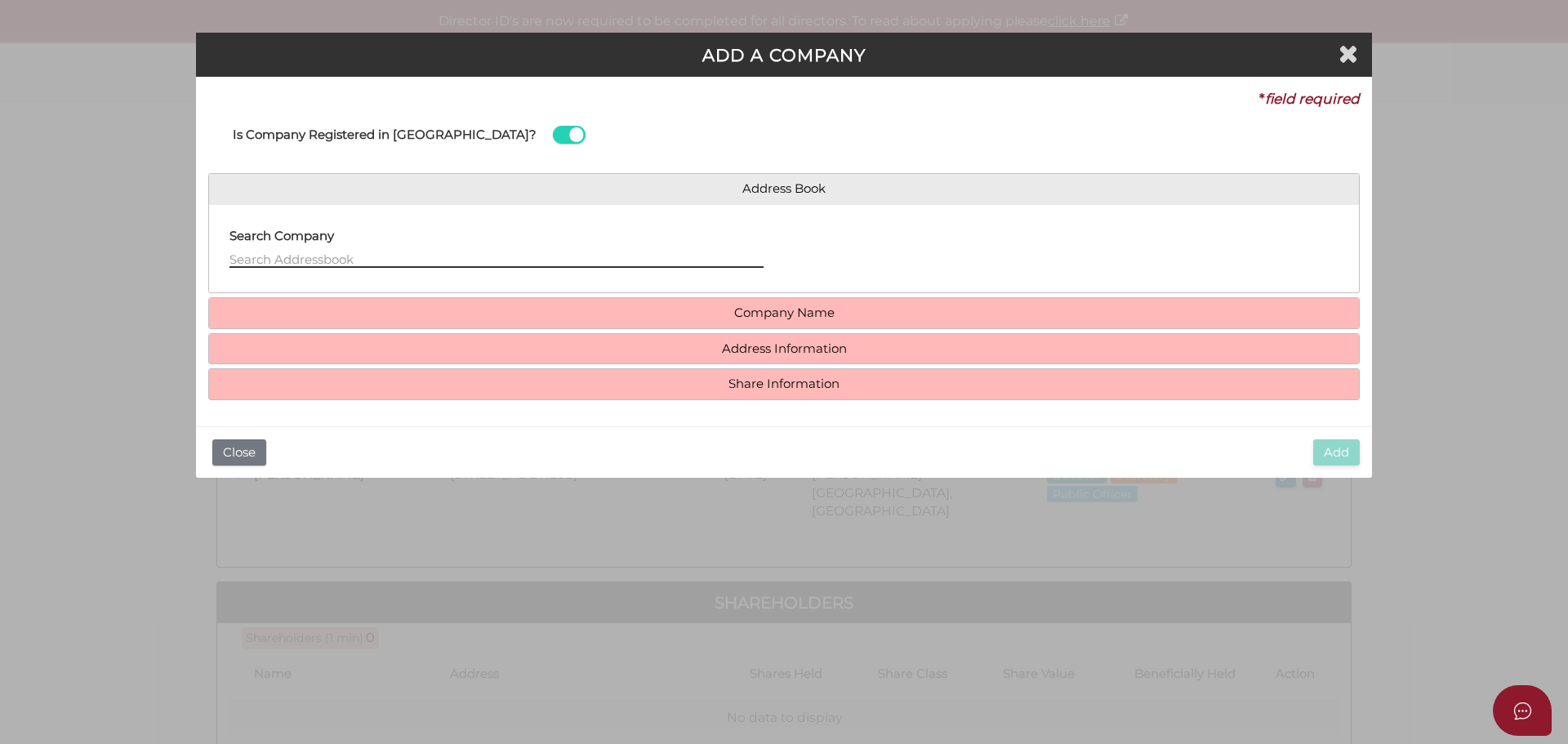
click at [301, 257] on input "text" at bounding box center [496, 259] width 534 height 18
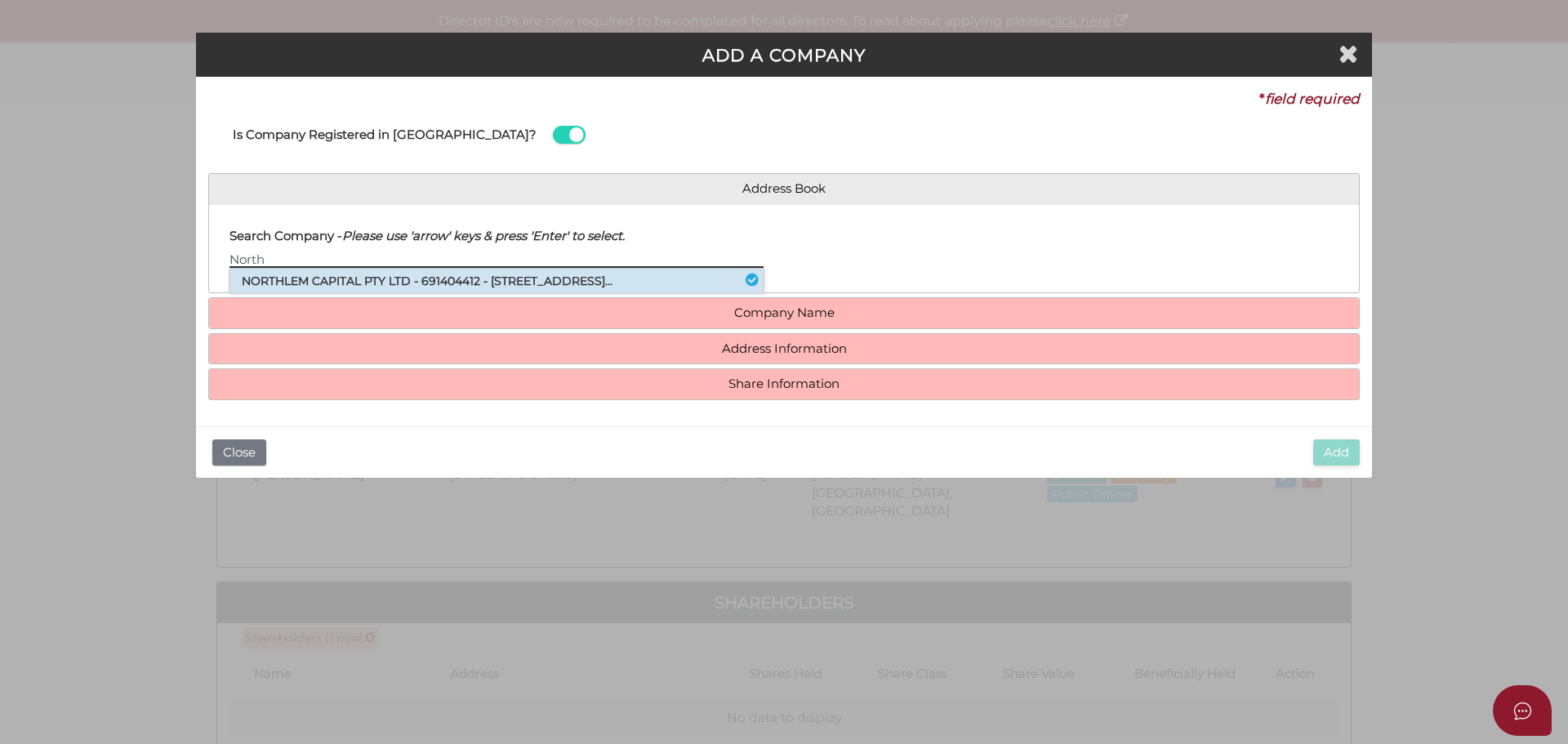
type input "North"
click at [349, 283] on li "NORTHLEM CAPITAL PTY LTD - 691404412 - 199 Toorak Road, South Yarra, VIC, 31..." at bounding box center [496, 281] width 534 height 24
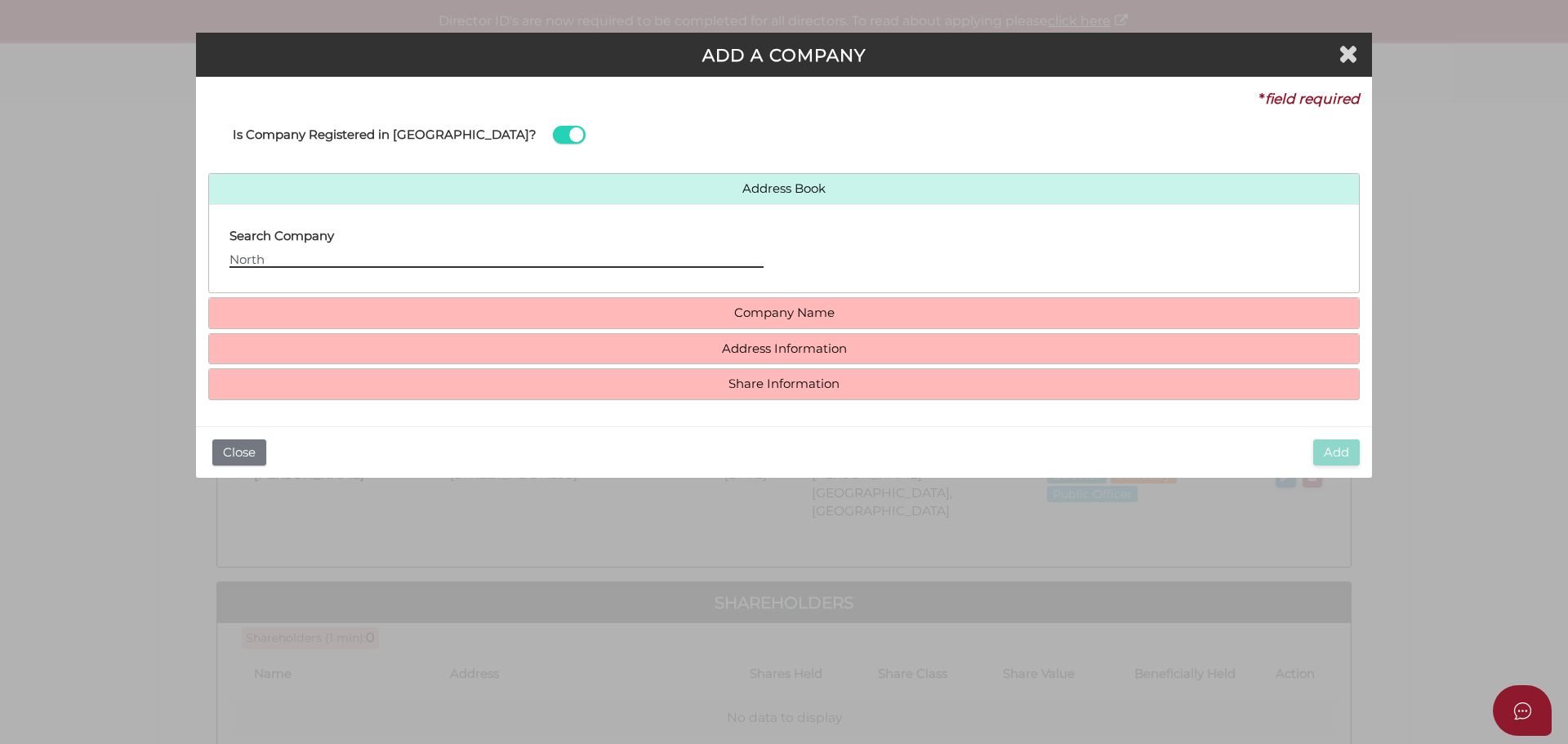
click at [303, 259] on input "North" at bounding box center [496, 259] width 534 height 18
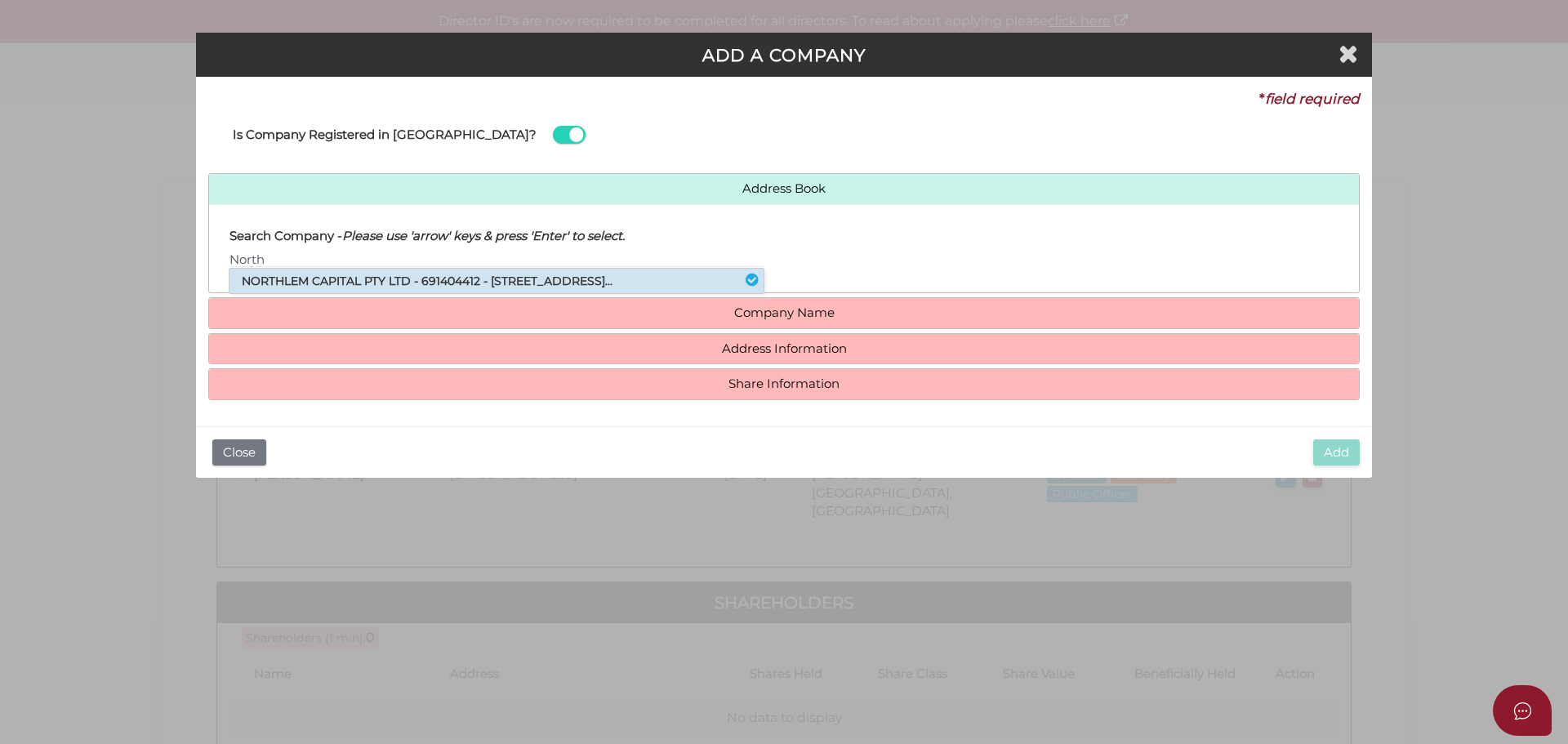
click at [315, 282] on li "NORTHLEM CAPITAL PTY LTD - 691404412 - 199 Toorak Road, South Yarra, VIC, 31..." at bounding box center [496, 281] width 534 height 24
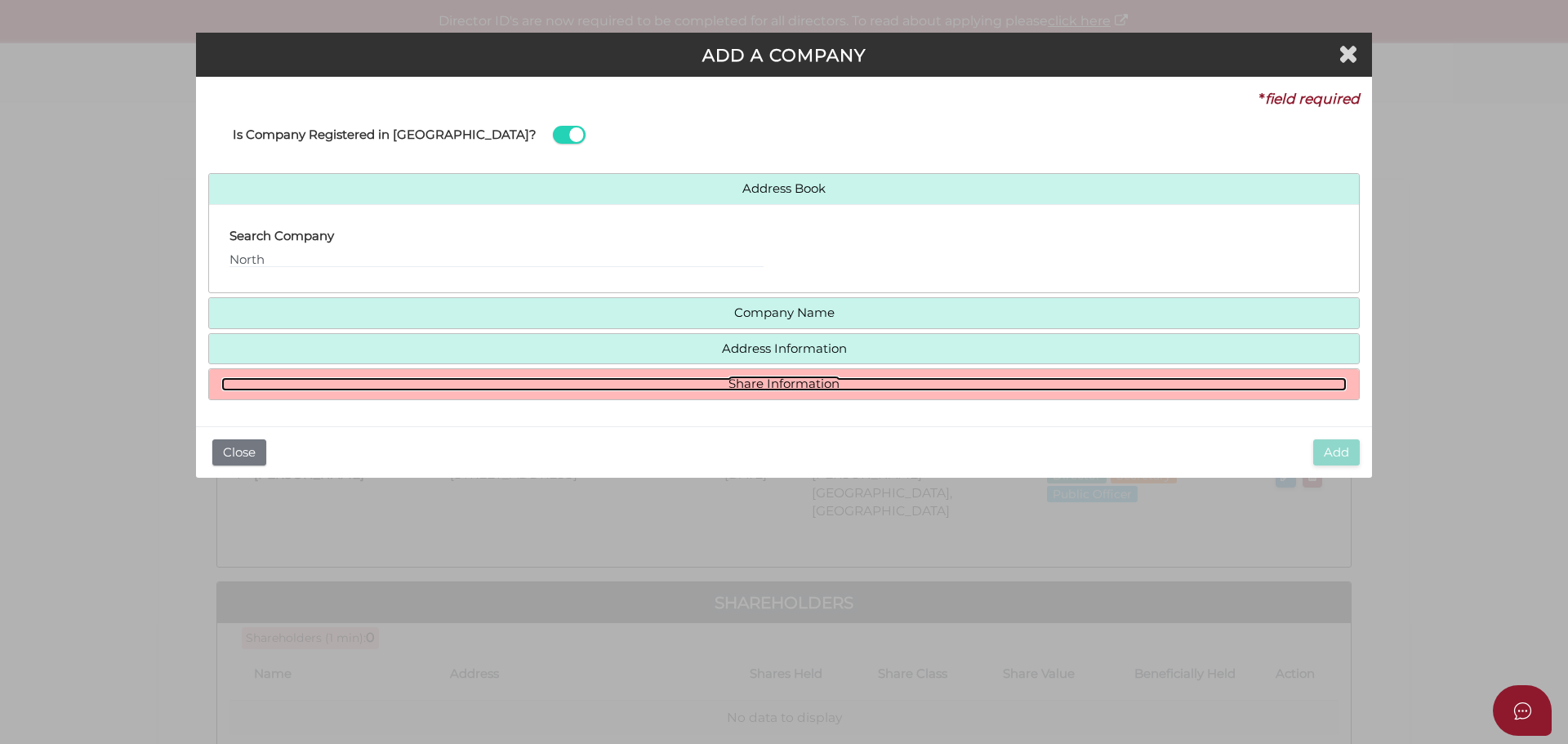
click at [770, 385] on link "Share Information" at bounding box center [784, 385] width 1125 height 14
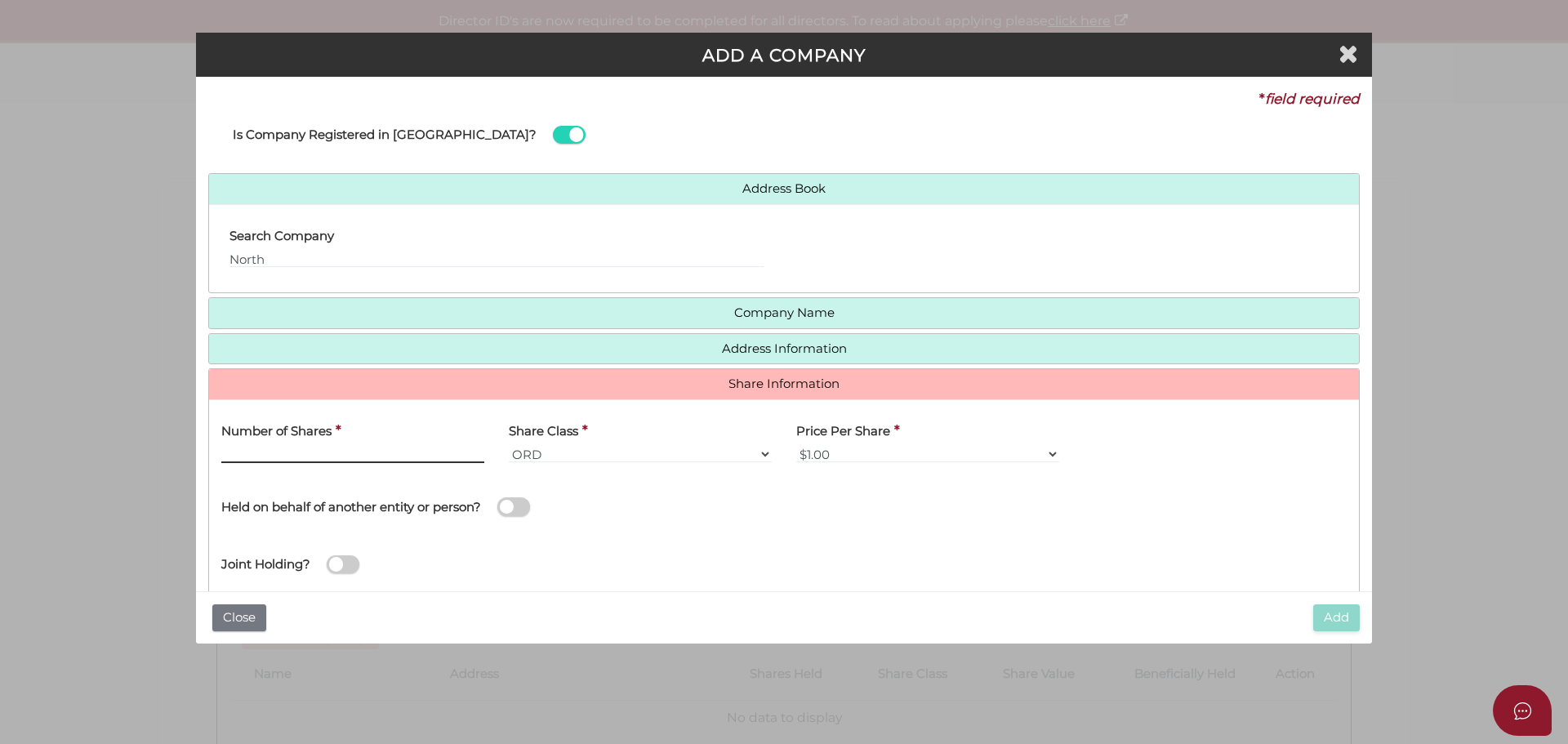
click at [378, 453] on input "text" at bounding box center [353, 453] width 263 height 18
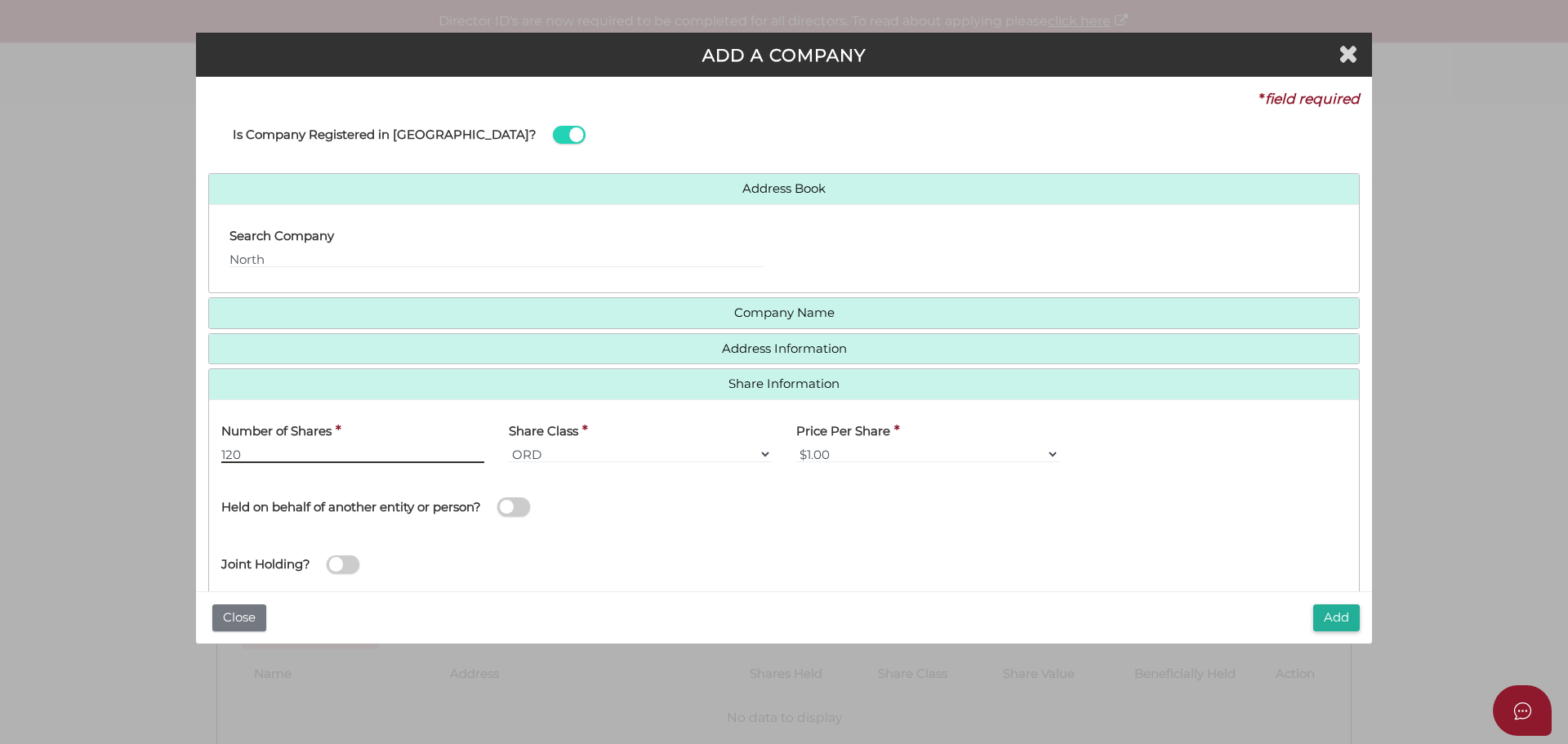
scroll to position [34, 0]
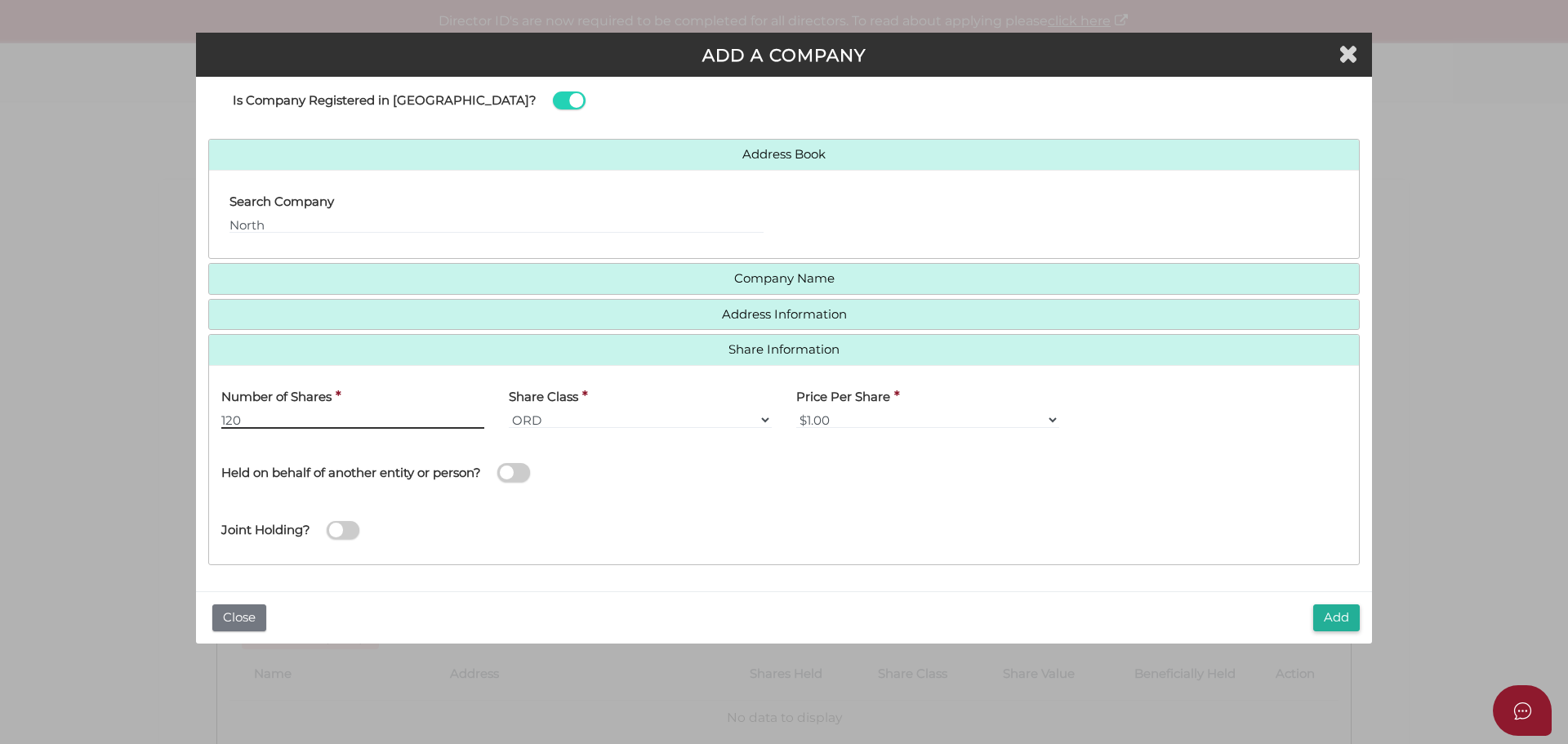
type input "120"
click at [517, 472] on span at bounding box center [514, 472] width 33 height 19
click at [0, 0] on input "checkbox" at bounding box center [0, 0] width 0 height 0
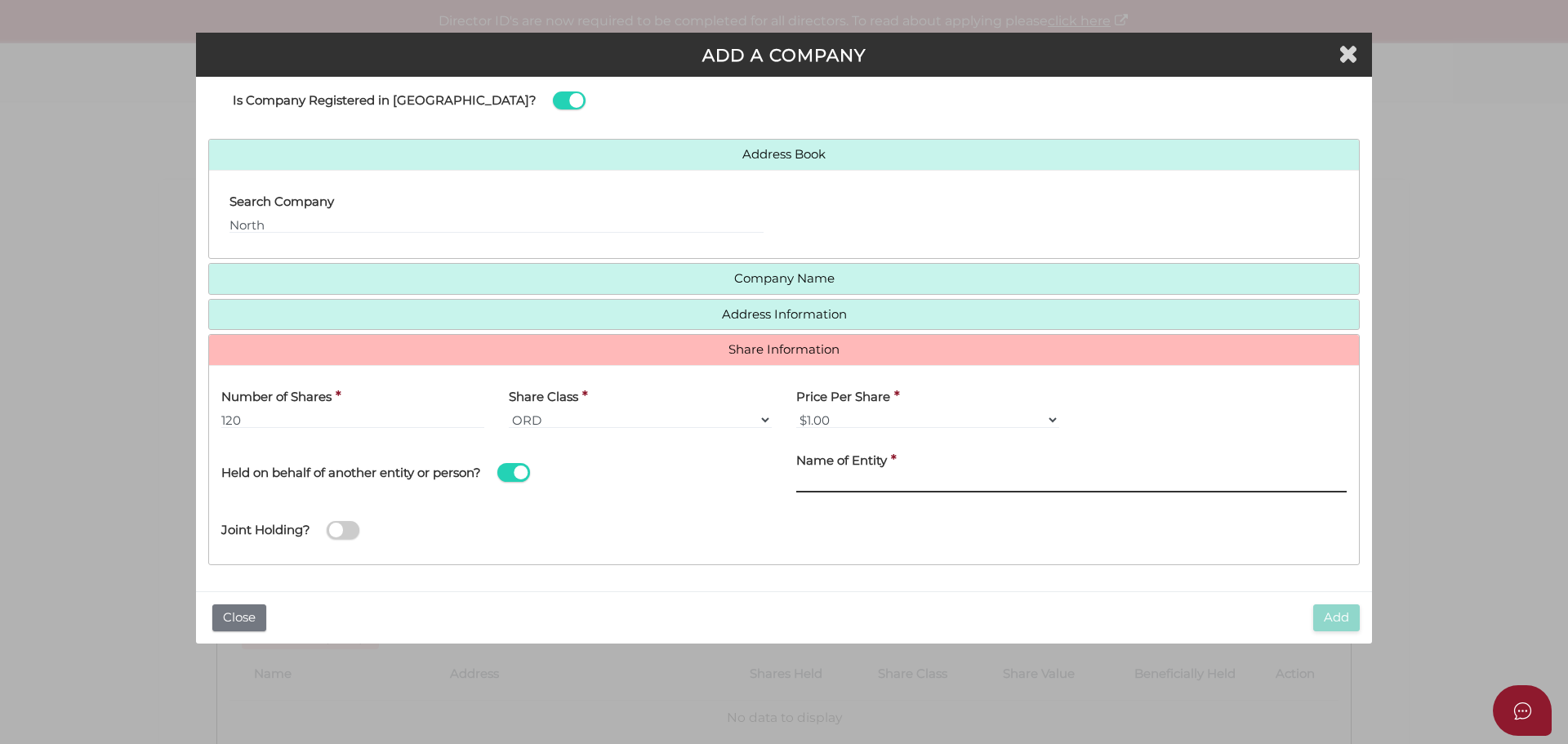
click at [843, 475] on input "text" at bounding box center [1071, 483] width 550 height 18
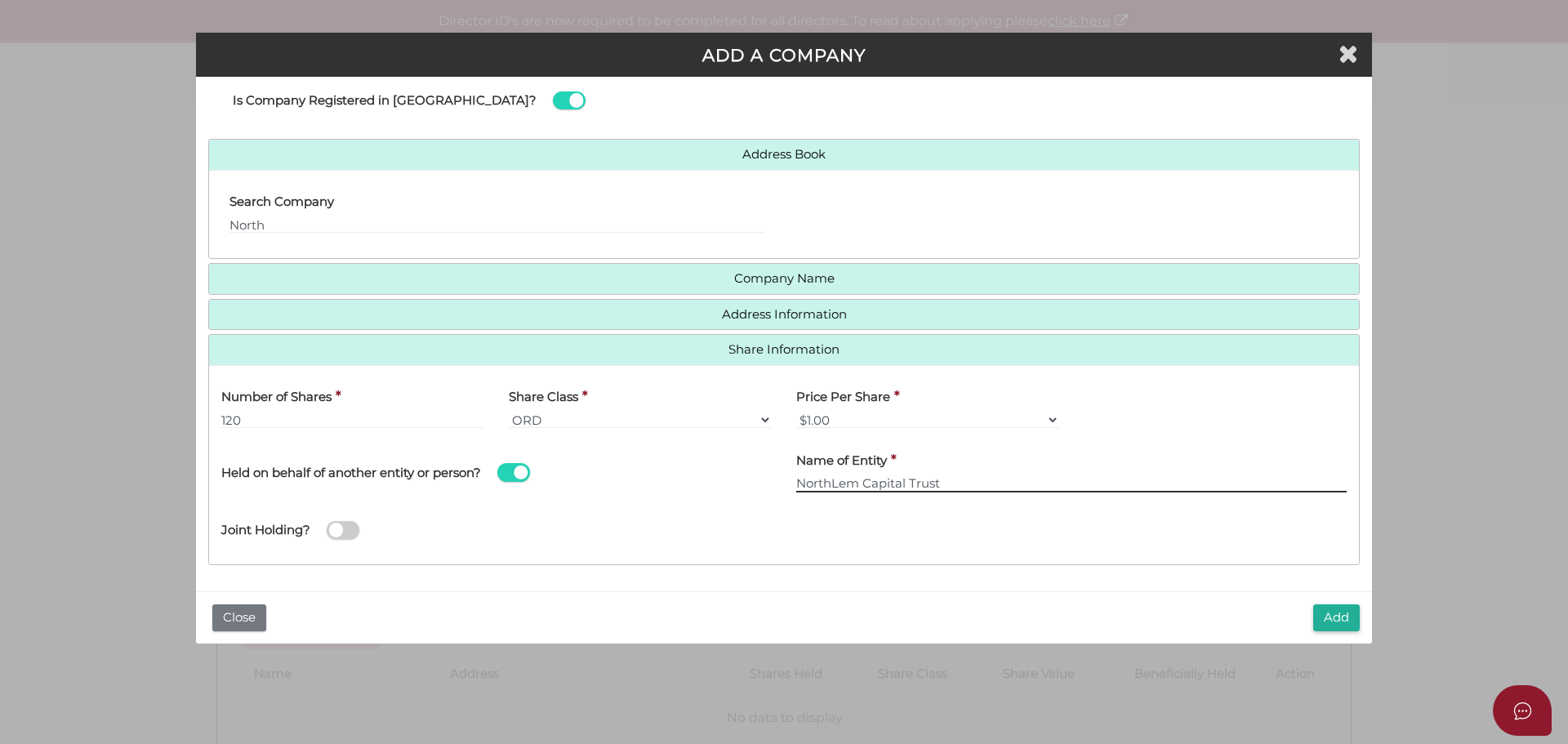
type input "NorthLem Capital Trust"
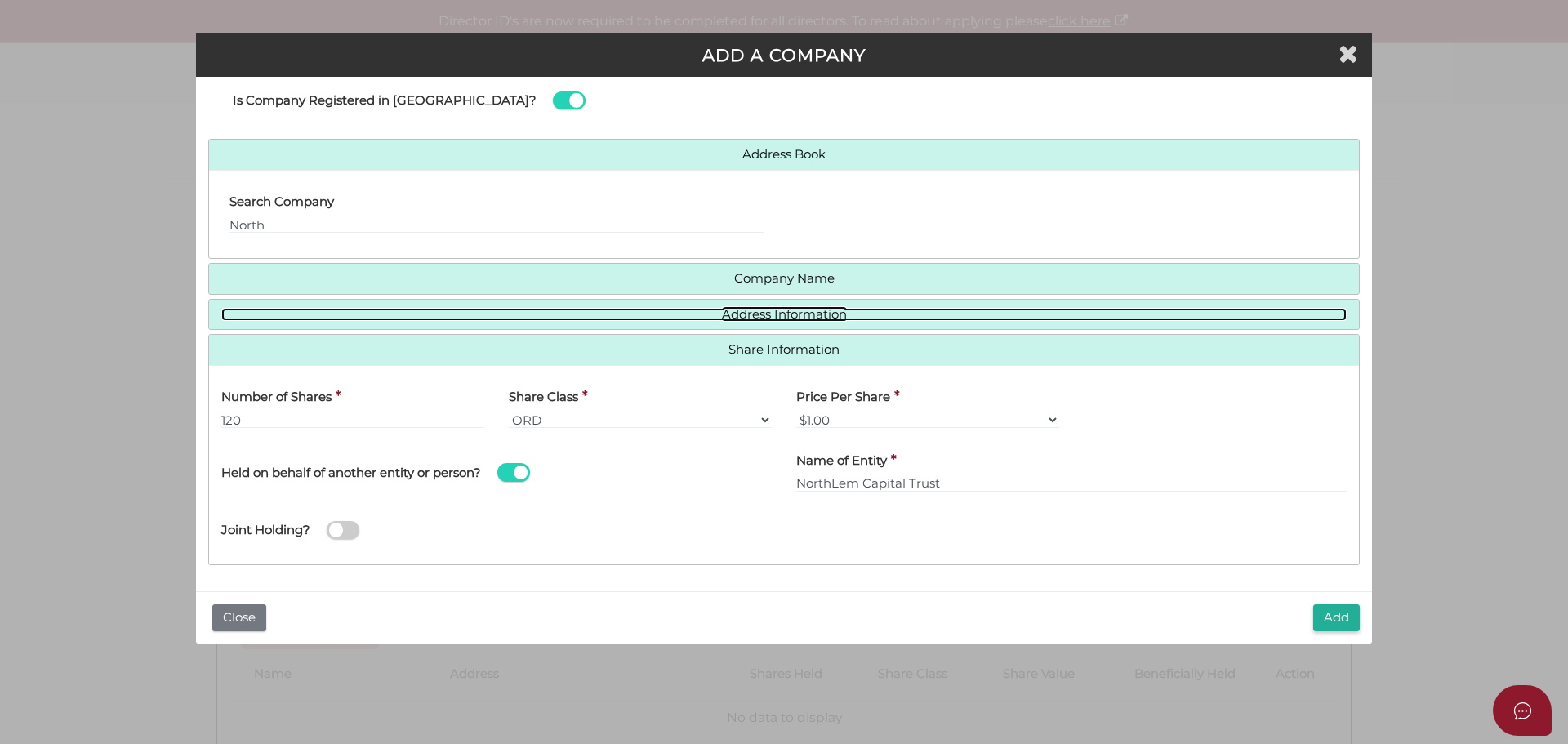
click at [821, 315] on link "Address Information" at bounding box center [784, 315] width 1125 height 14
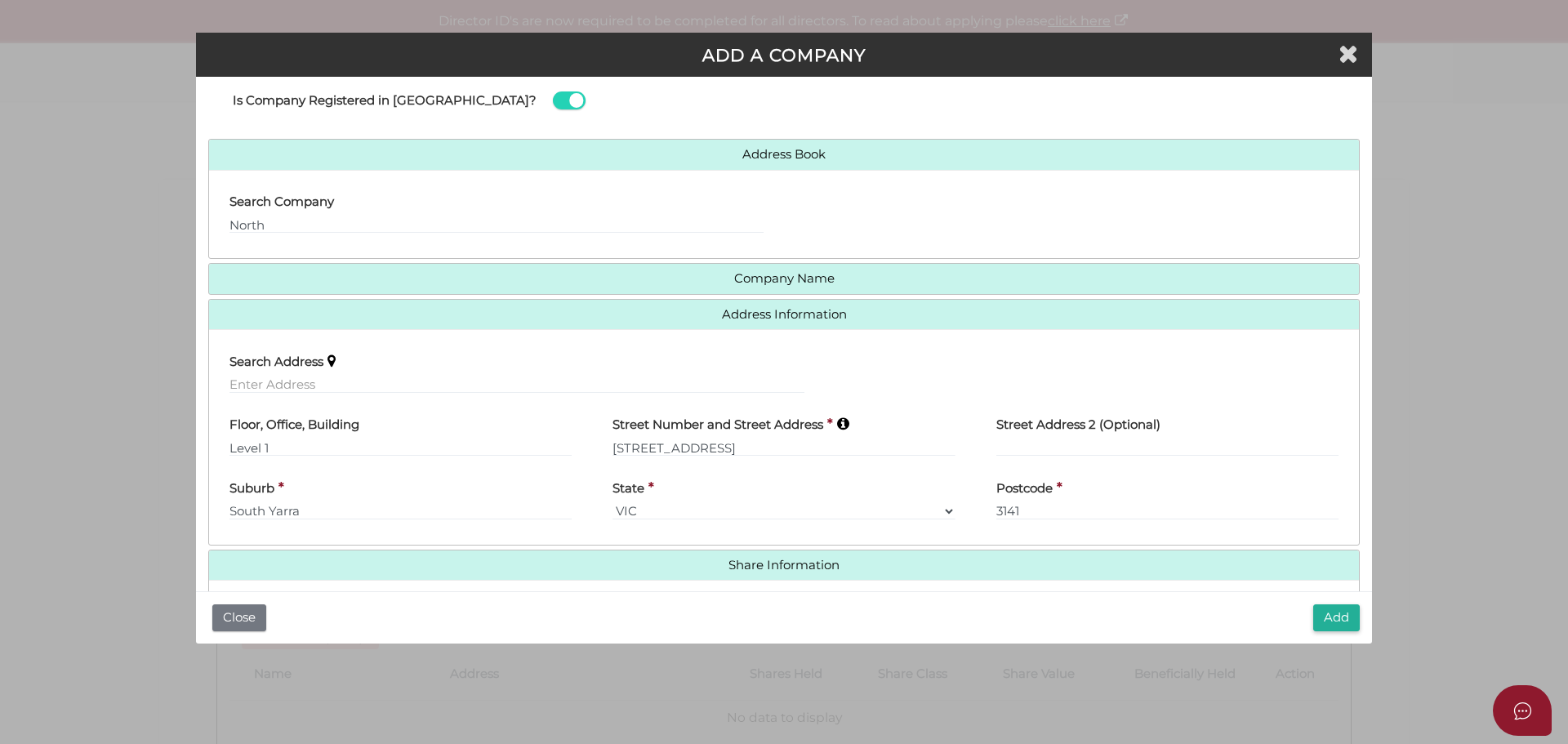
click at [802, 291] on h4 "Company Name" at bounding box center [784, 278] width 1150 height 30
click at [803, 286] on h4 "Company Name" at bounding box center [784, 278] width 1150 height 30
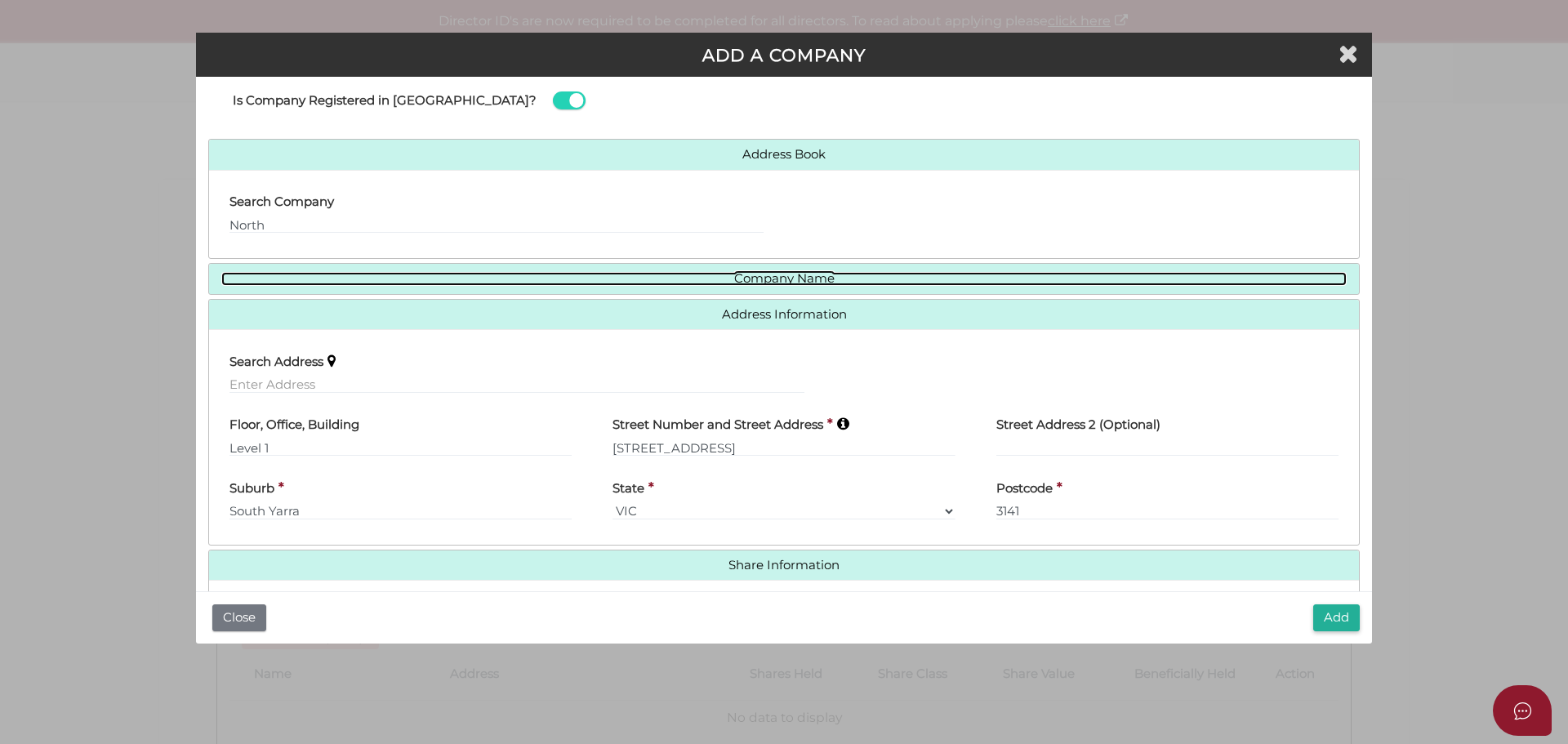
click at [796, 277] on link "Company Name" at bounding box center [784, 278] width 1125 height 14
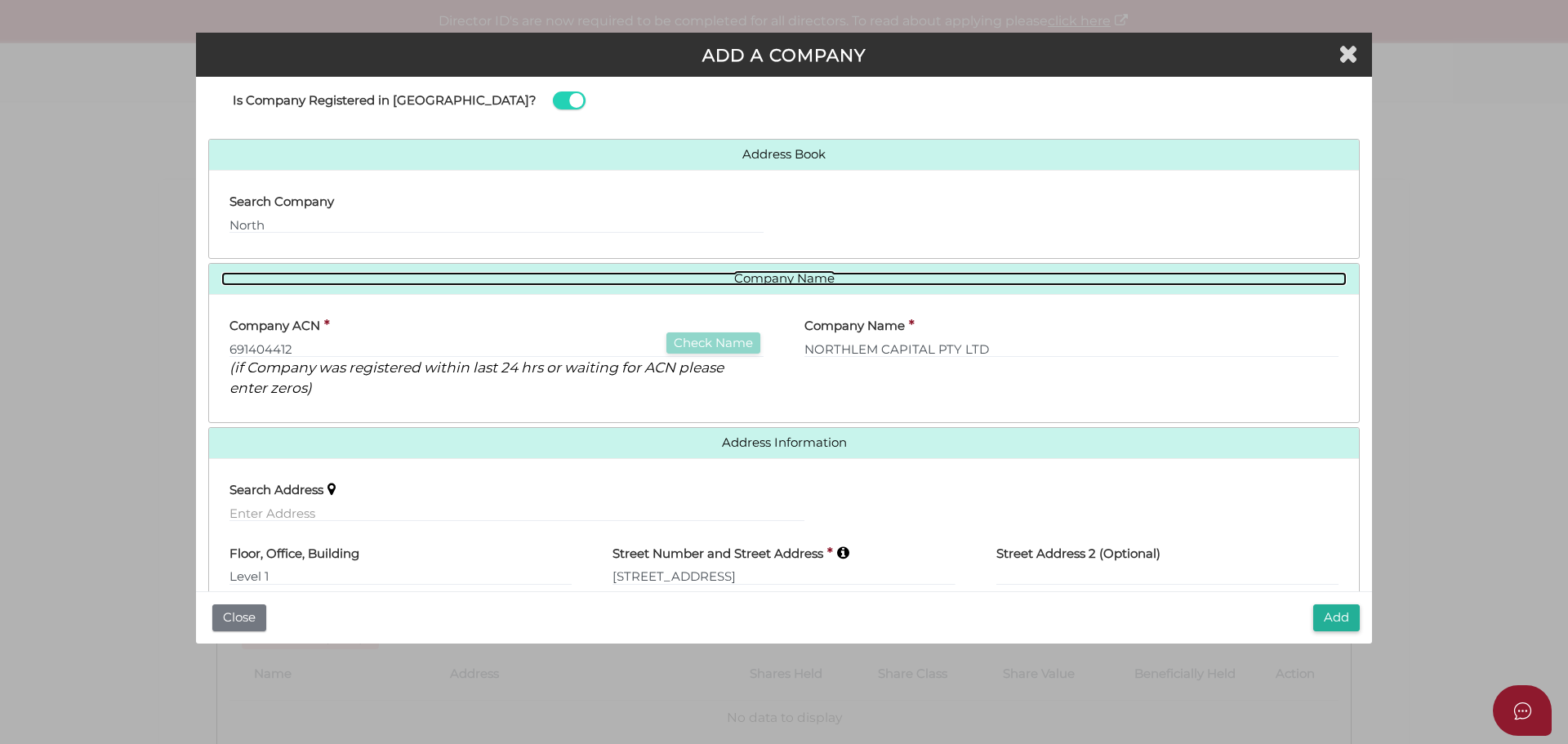
click at [796, 277] on link "Company Name" at bounding box center [784, 278] width 1125 height 14
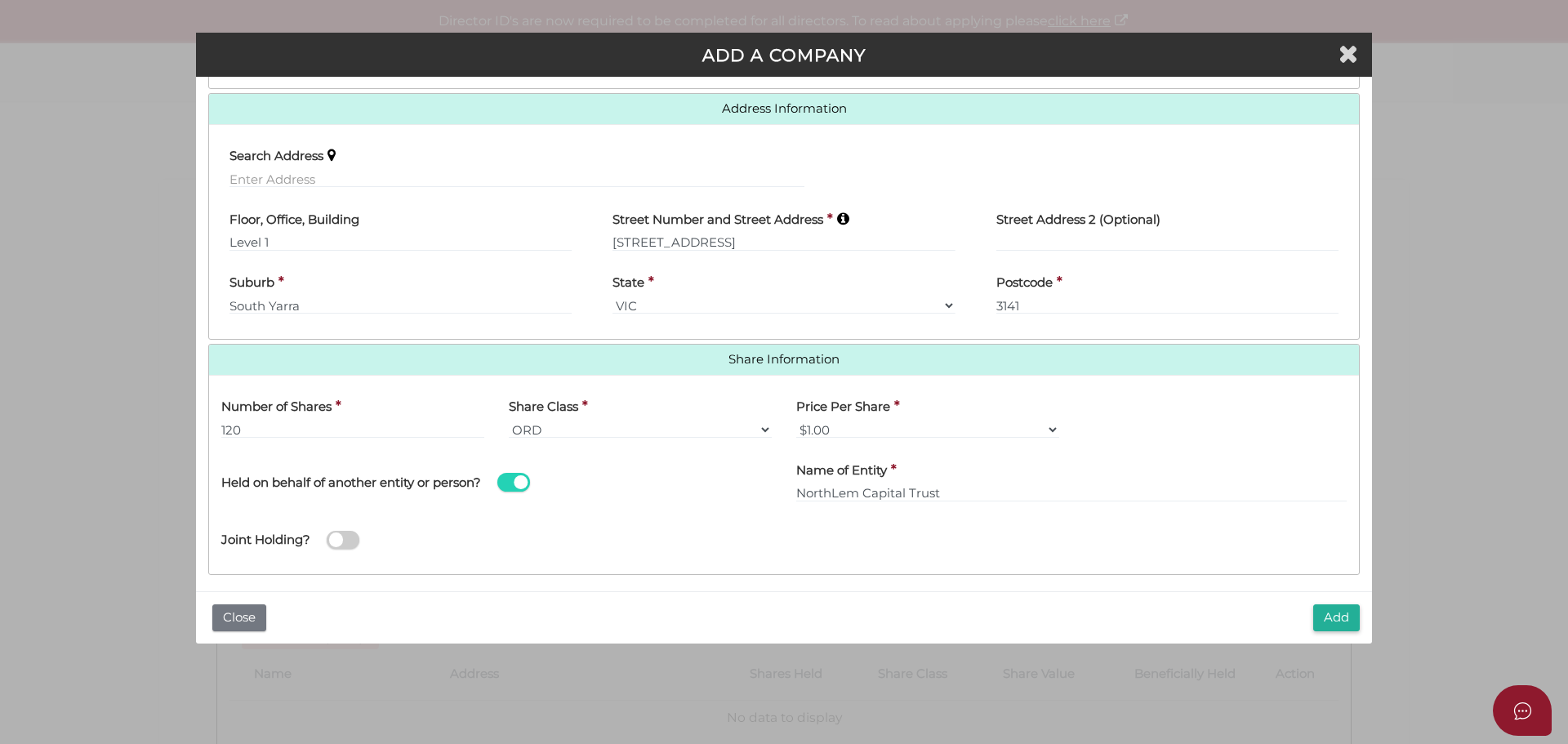
scroll to position [378, 0]
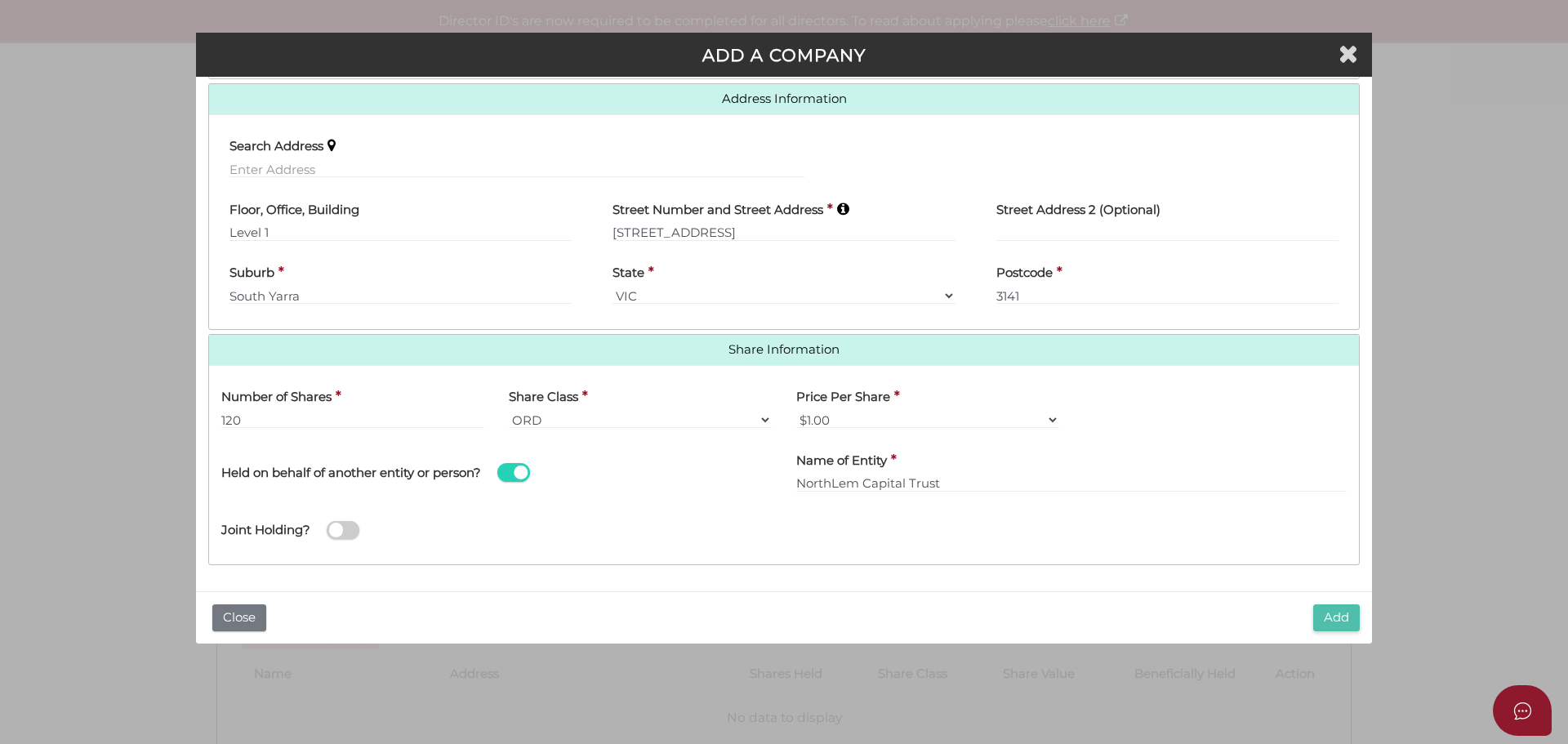
click at [1326, 617] on button "Add" at bounding box center [1336, 617] width 47 height 27
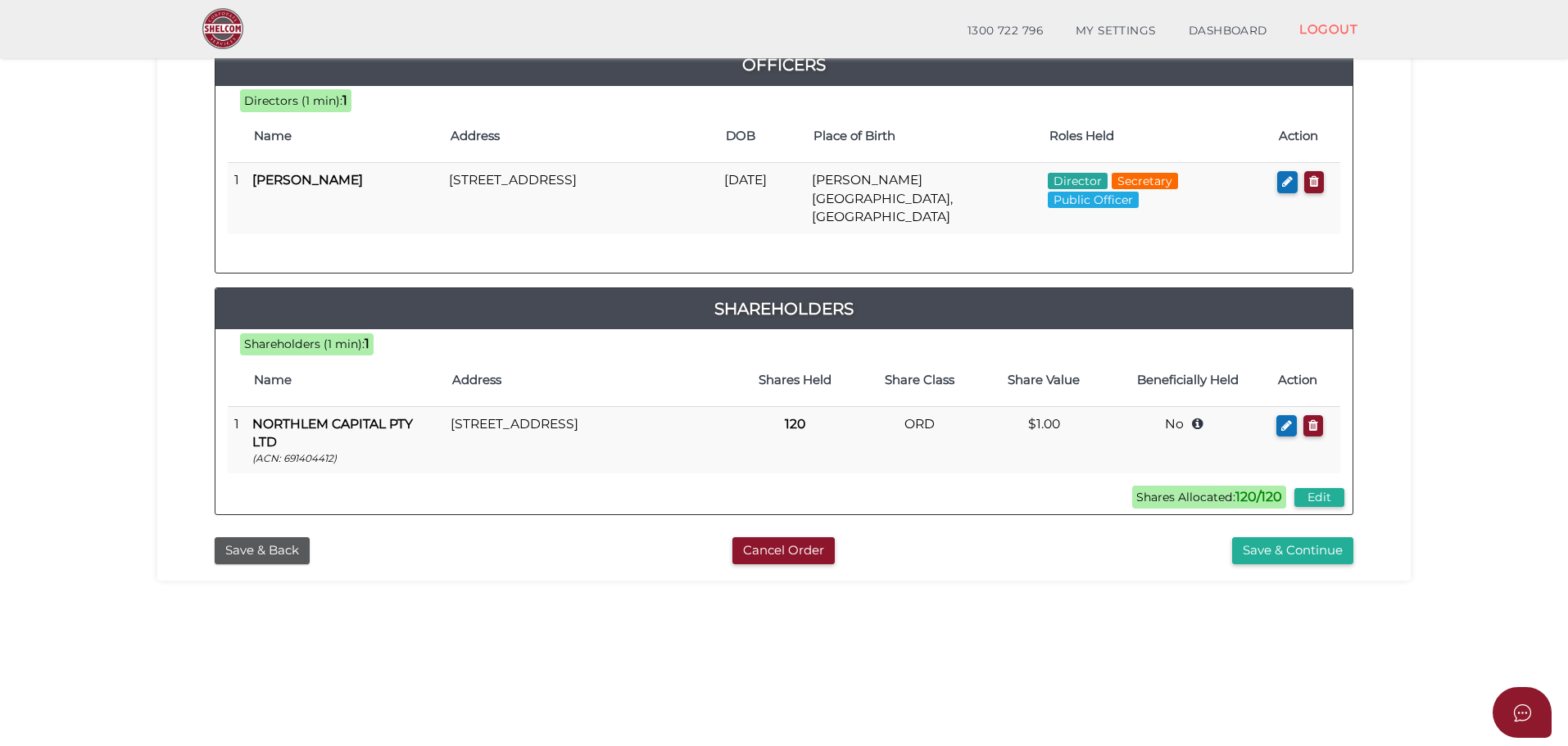
scroll to position [245, 0]
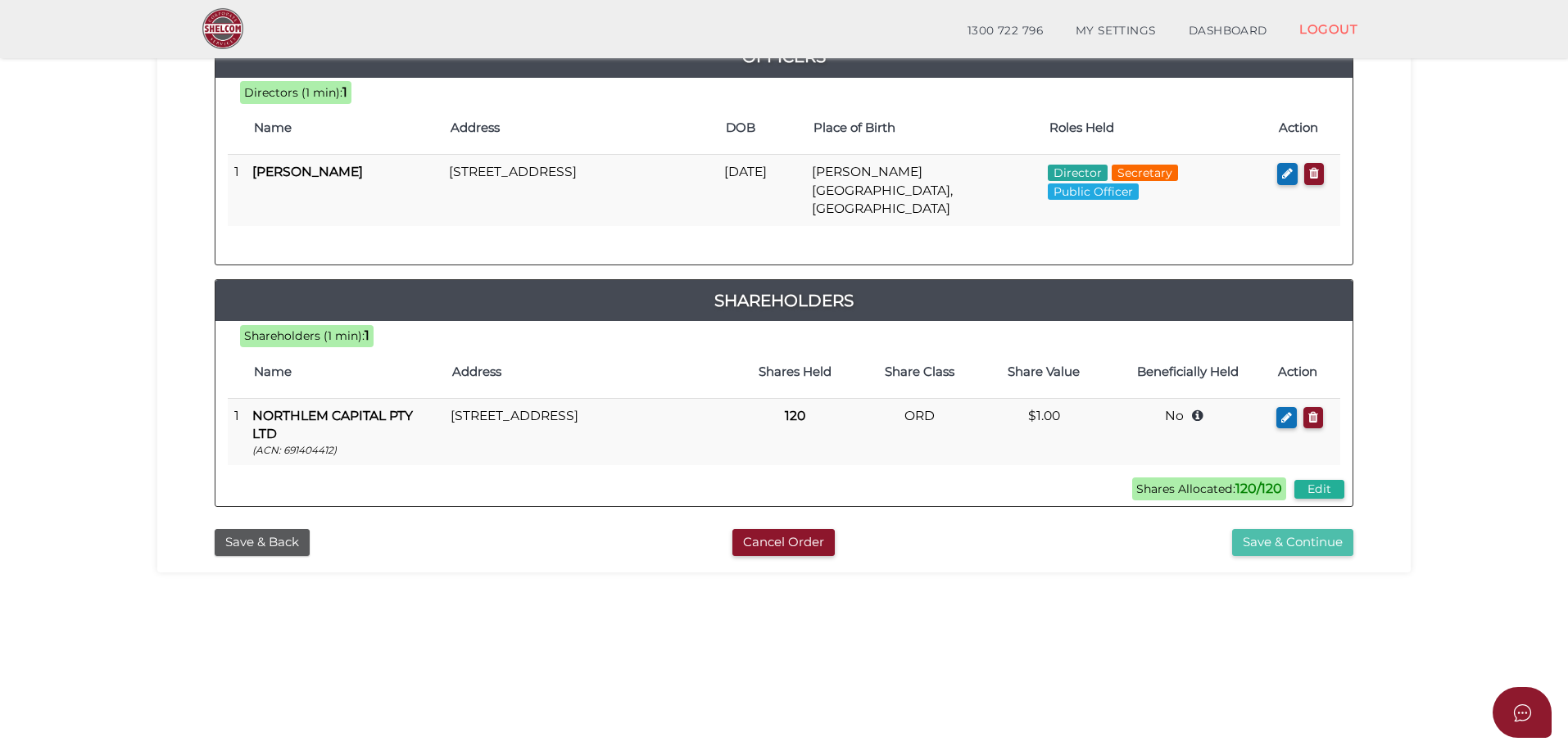
click at [1284, 529] on button "Save & Continue" at bounding box center [1293, 542] width 121 height 27
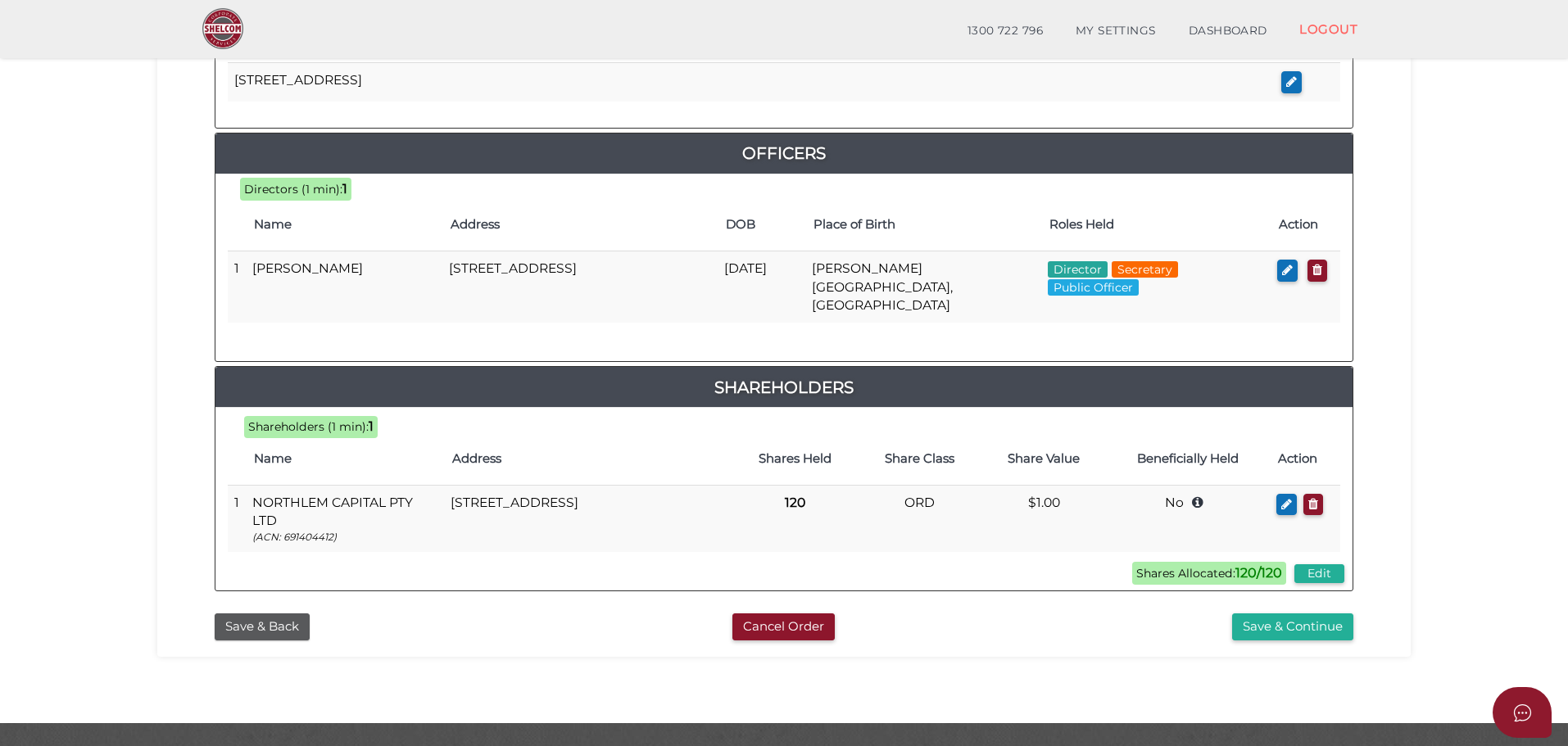
scroll to position [717, 0]
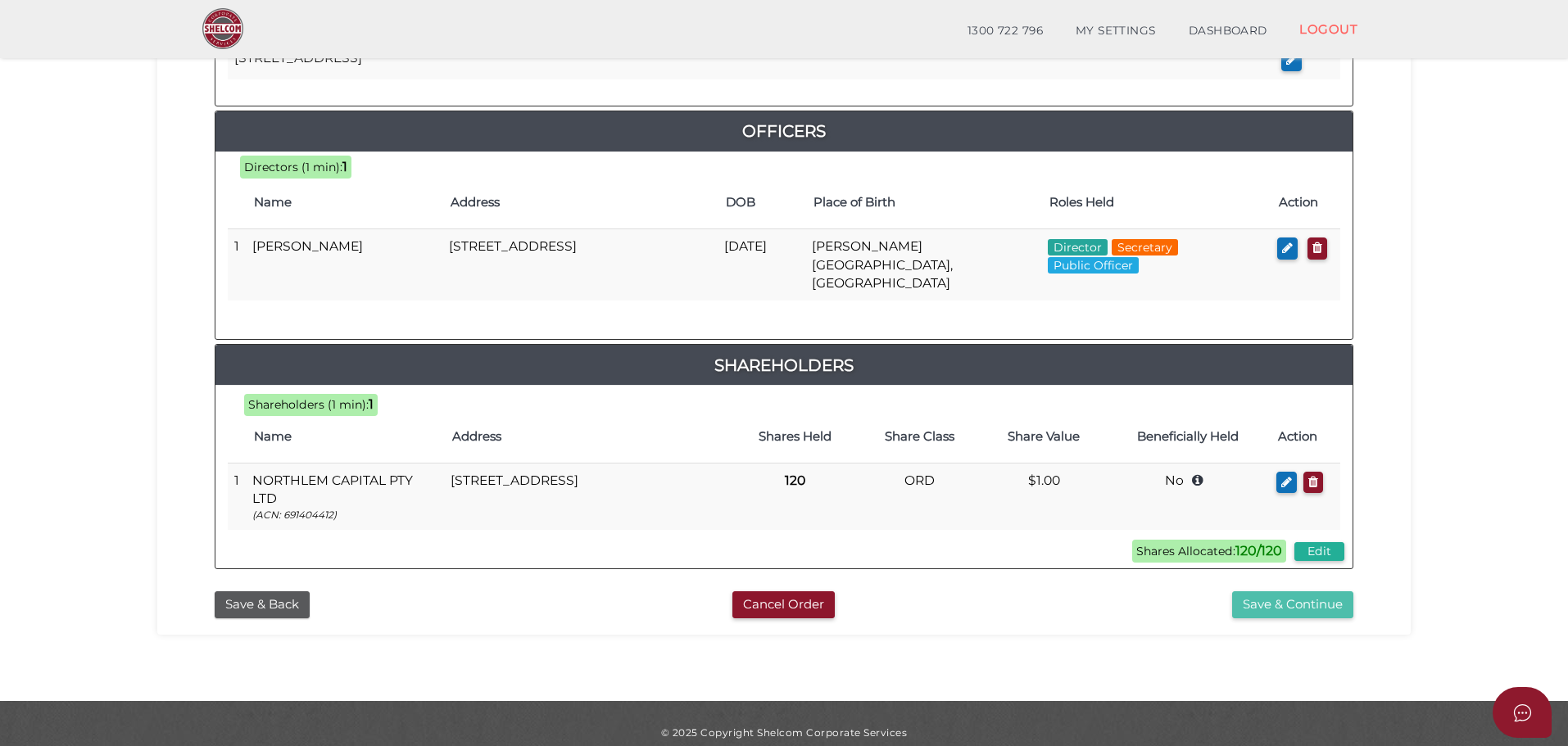
click at [1261, 591] on button "Save & Continue" at bounding box center [1293, 604] width 121 height 27
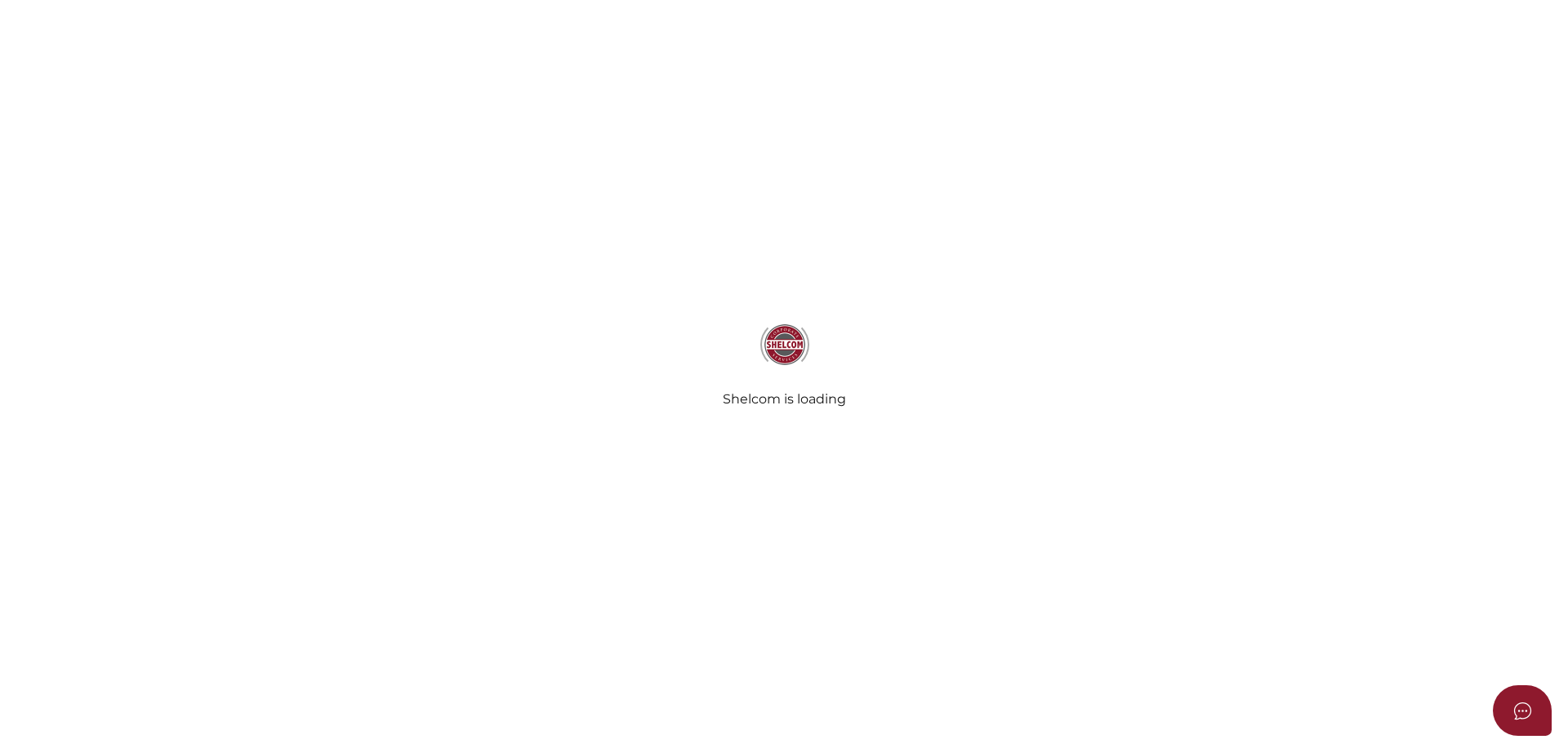
select select "Comb Binding"
select select "No"
radio input "true"
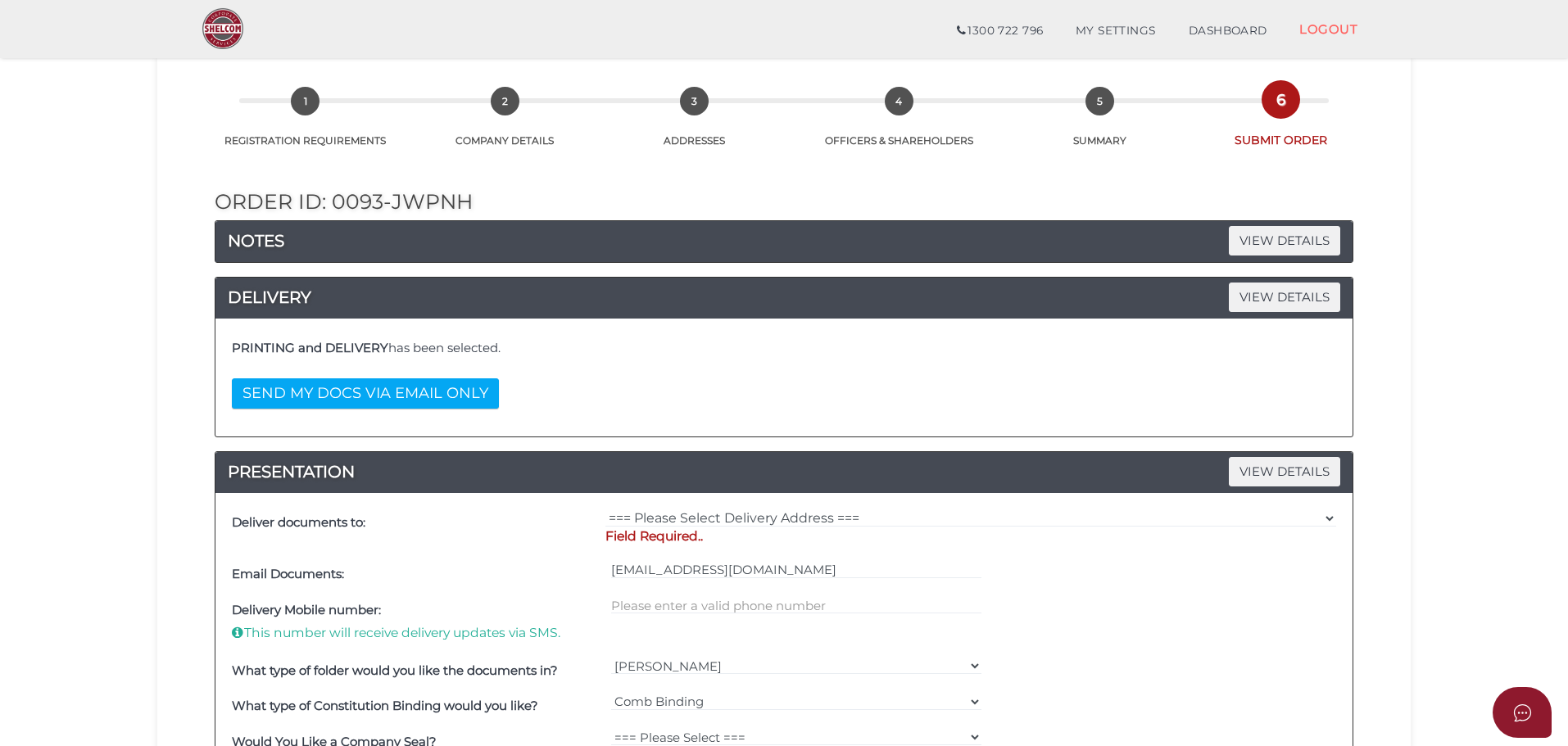
scroll to position [163, 0]
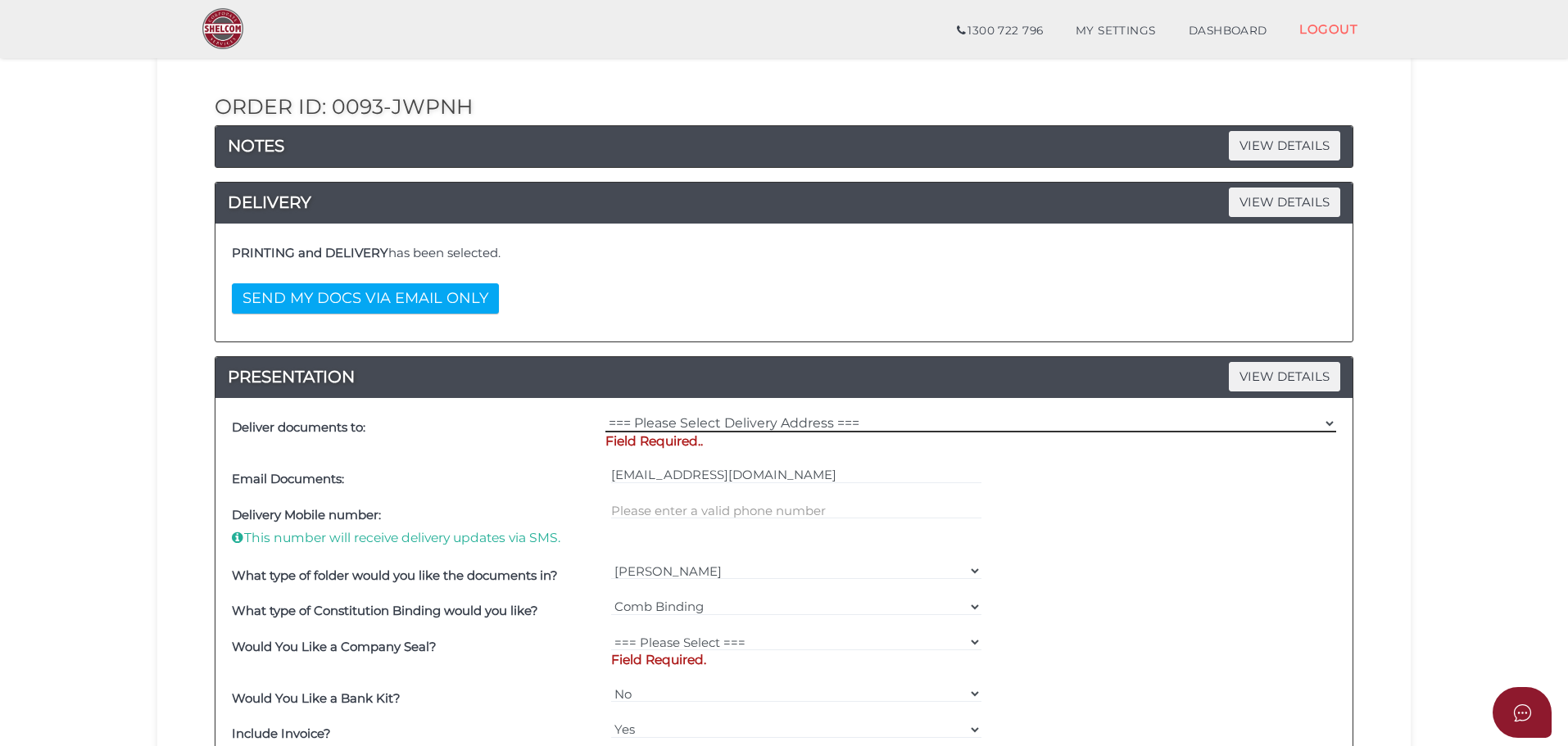
click at [961, 419] on select "=== Please Select Delivery Address === (User Address - [PERSON_NAME]) Level 1 […" at bounding box center [970, 423] width 731 height 18
select select "0"
click at [605, 414] on select "=== Please Select Delivery Address === (User Address - [PERSON_NAME]) Level 1 […" at bounding box center [970, 423] width 731 height 18
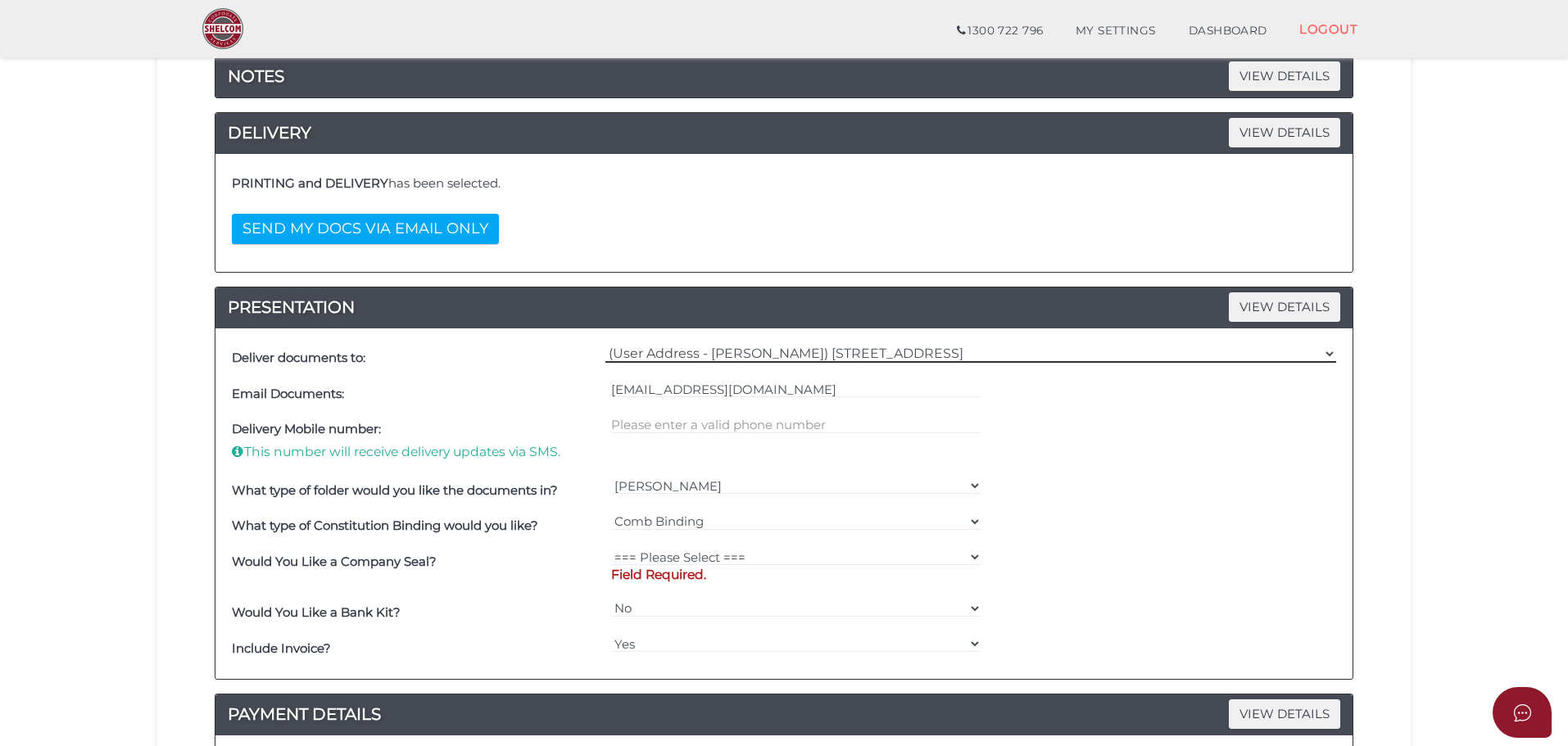
scroll to position [328, 0]
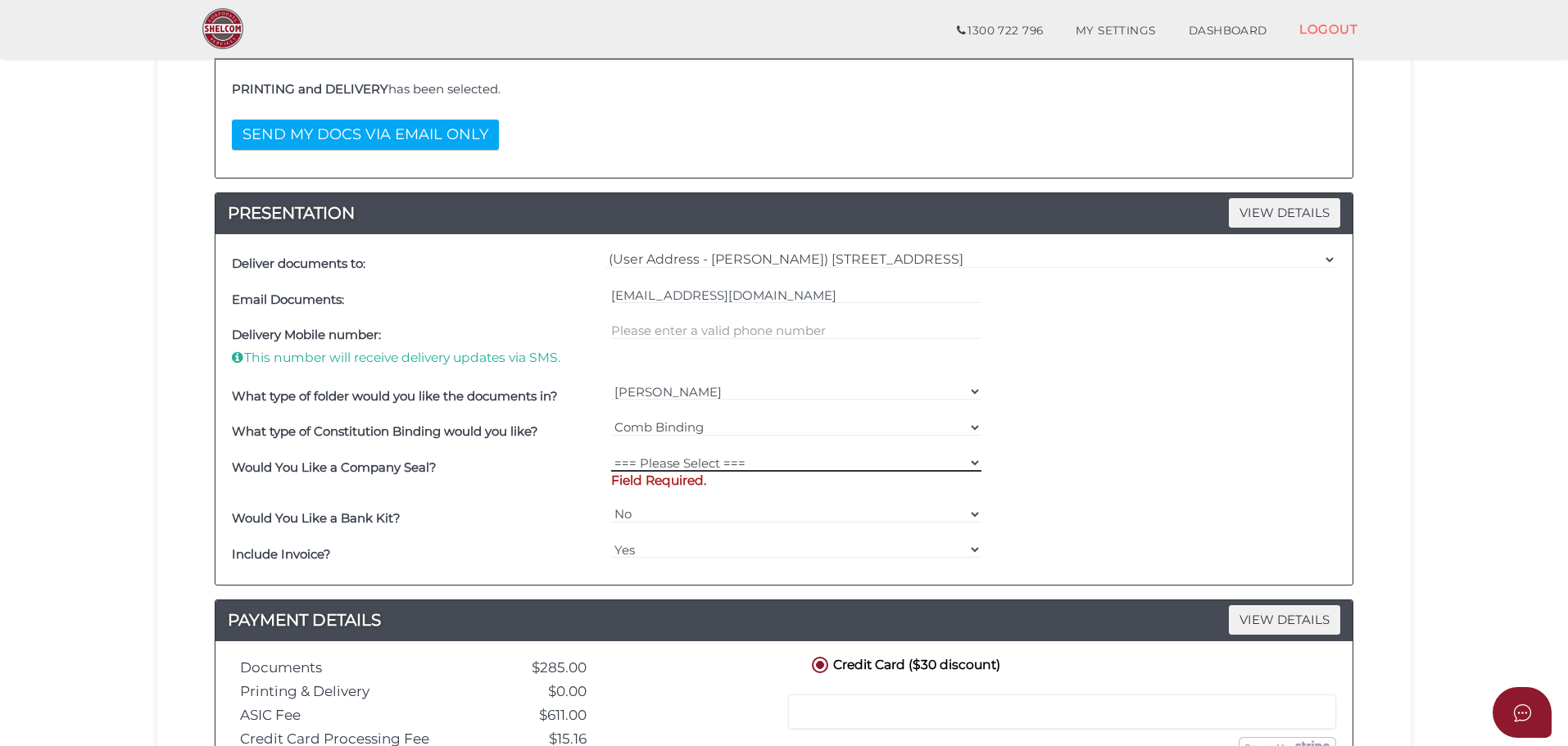
click at [763, 462] on select "=== Please Select === Fold Seal $50 No Seal" at bounding box center [797, 462] width 371 height 18
select select "0"
click at [611, 454] on select "=== Please Select === Fold Seal $50 No Seal" at bounding box center [797, 462] width 371 height 18
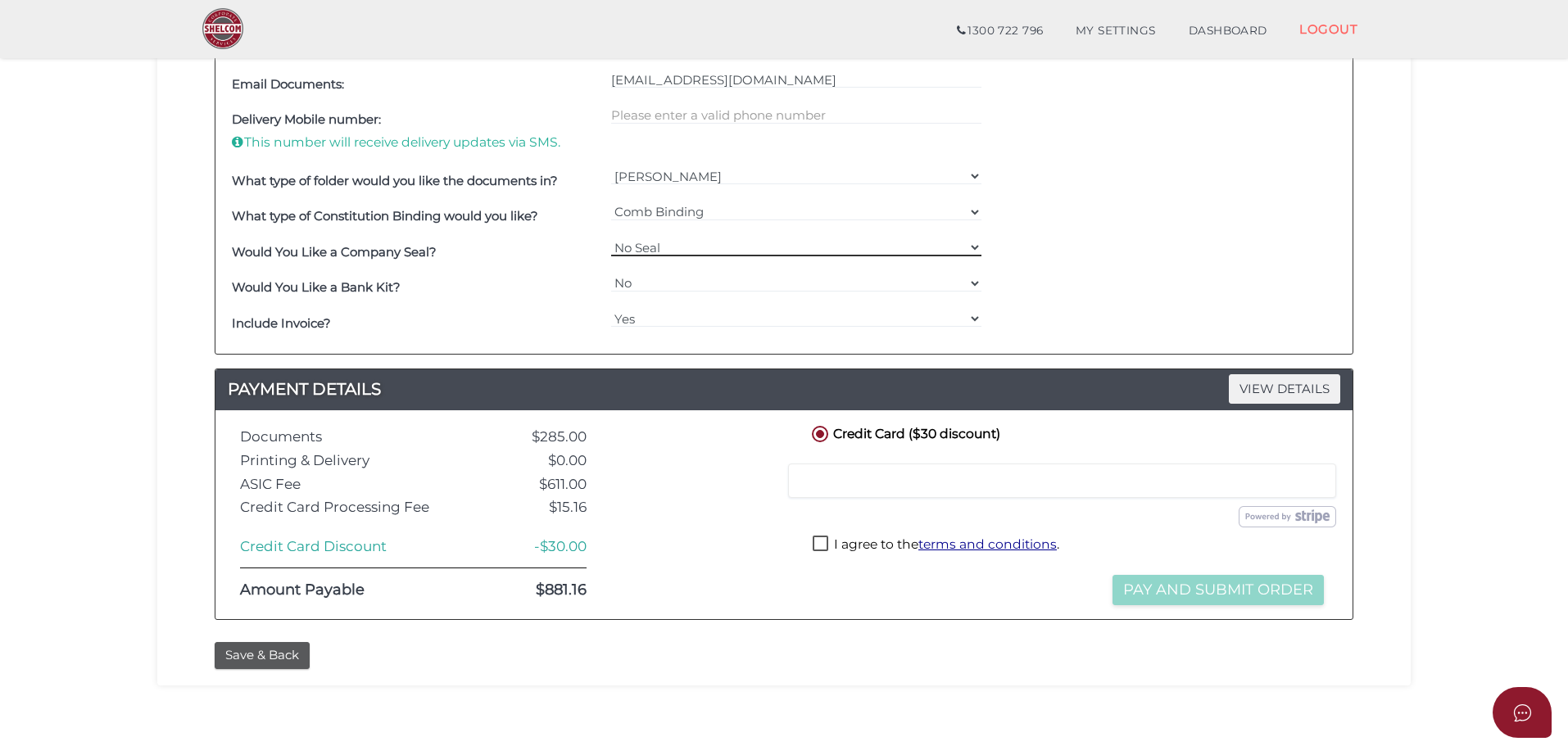
scroll to position [573, 0]
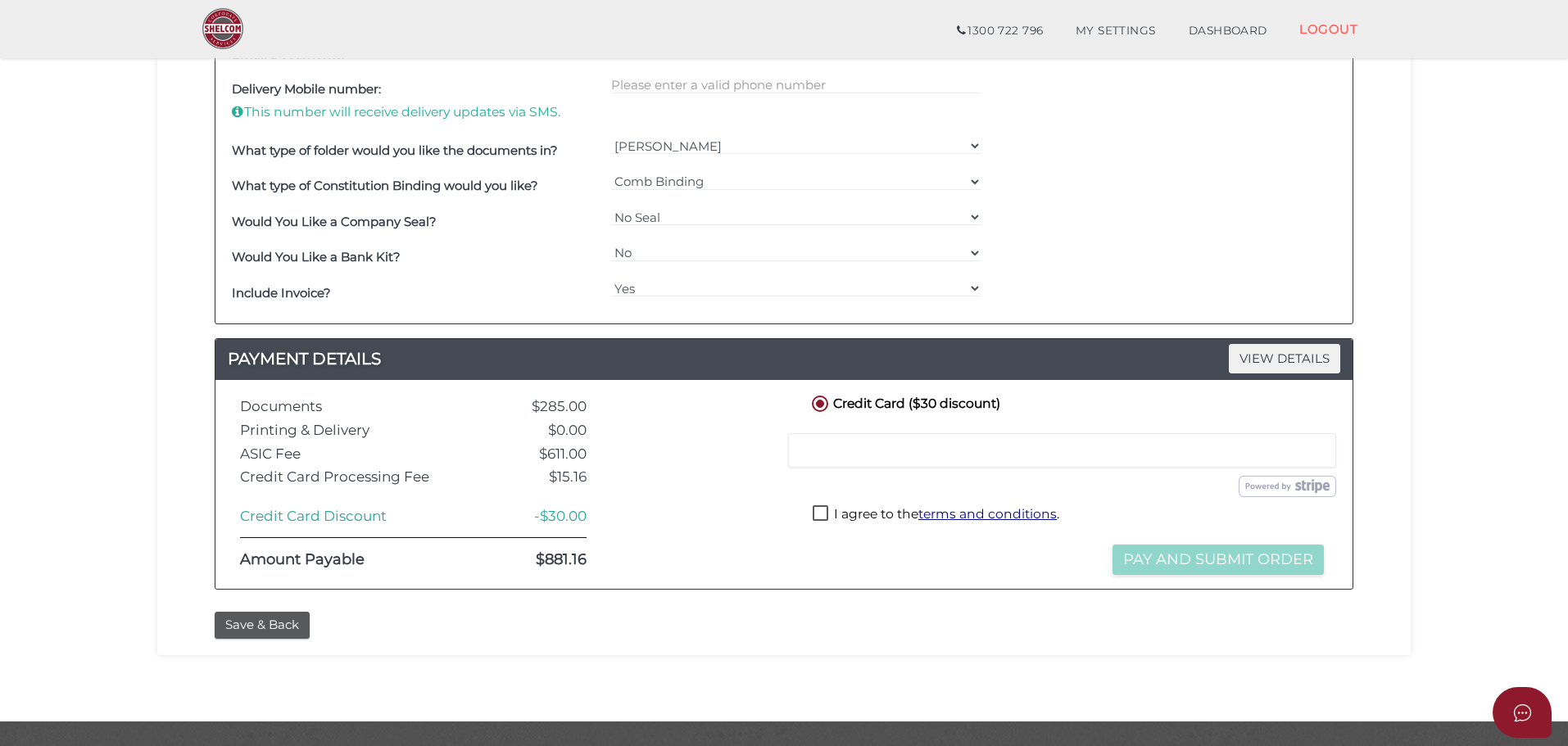
click at [890, 458] on div at bounding box center [1062, 450] width 548 height 35
click at [827, 518] on label "I agree to the terms and conditions ." at bounding box center [936, 515] width 246 height 21
checkbox input "true"
click at [1196, 550] on button "Pay and Submit Order" at bounding box center [1218, 559] width 211 height 30
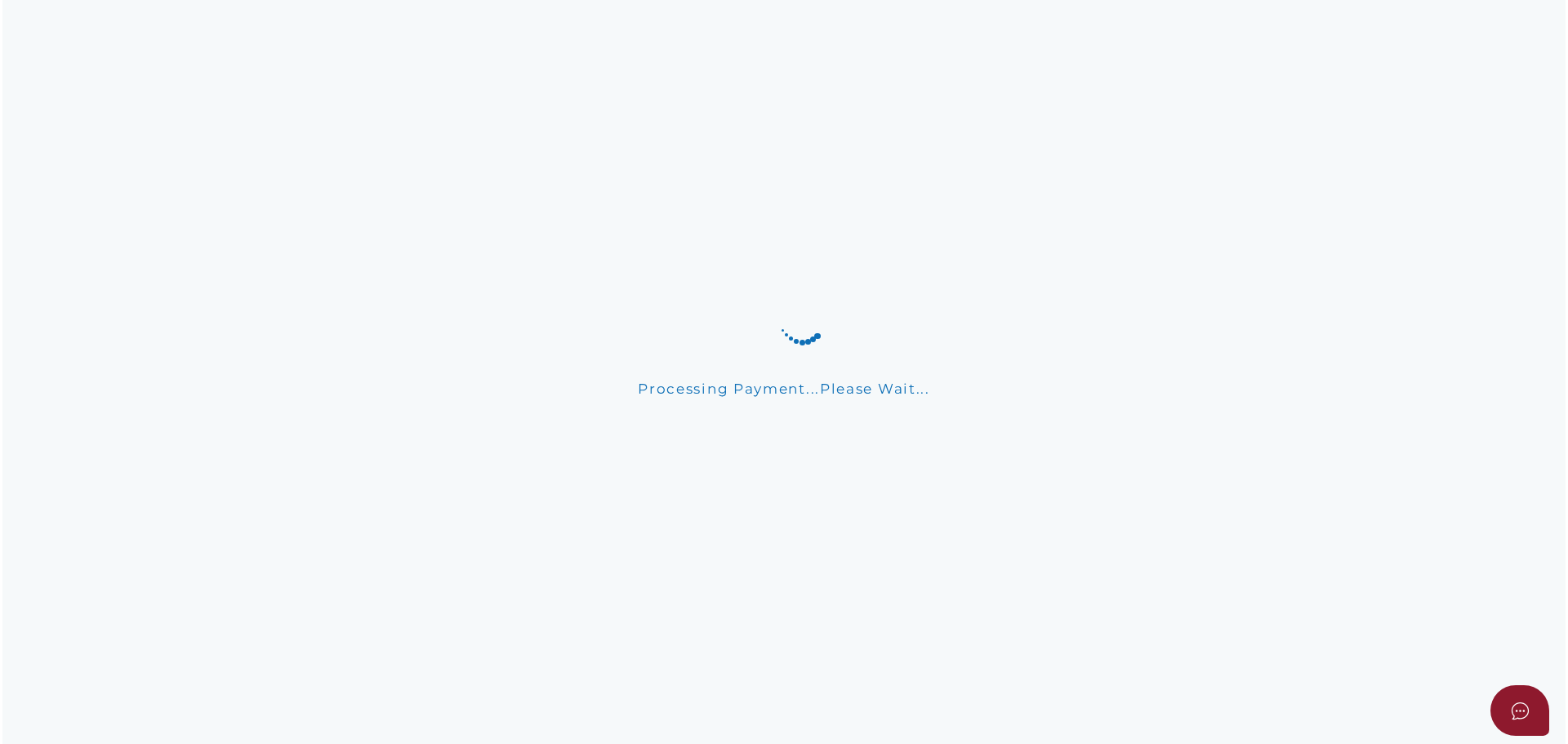
scroll to position [0, 0]
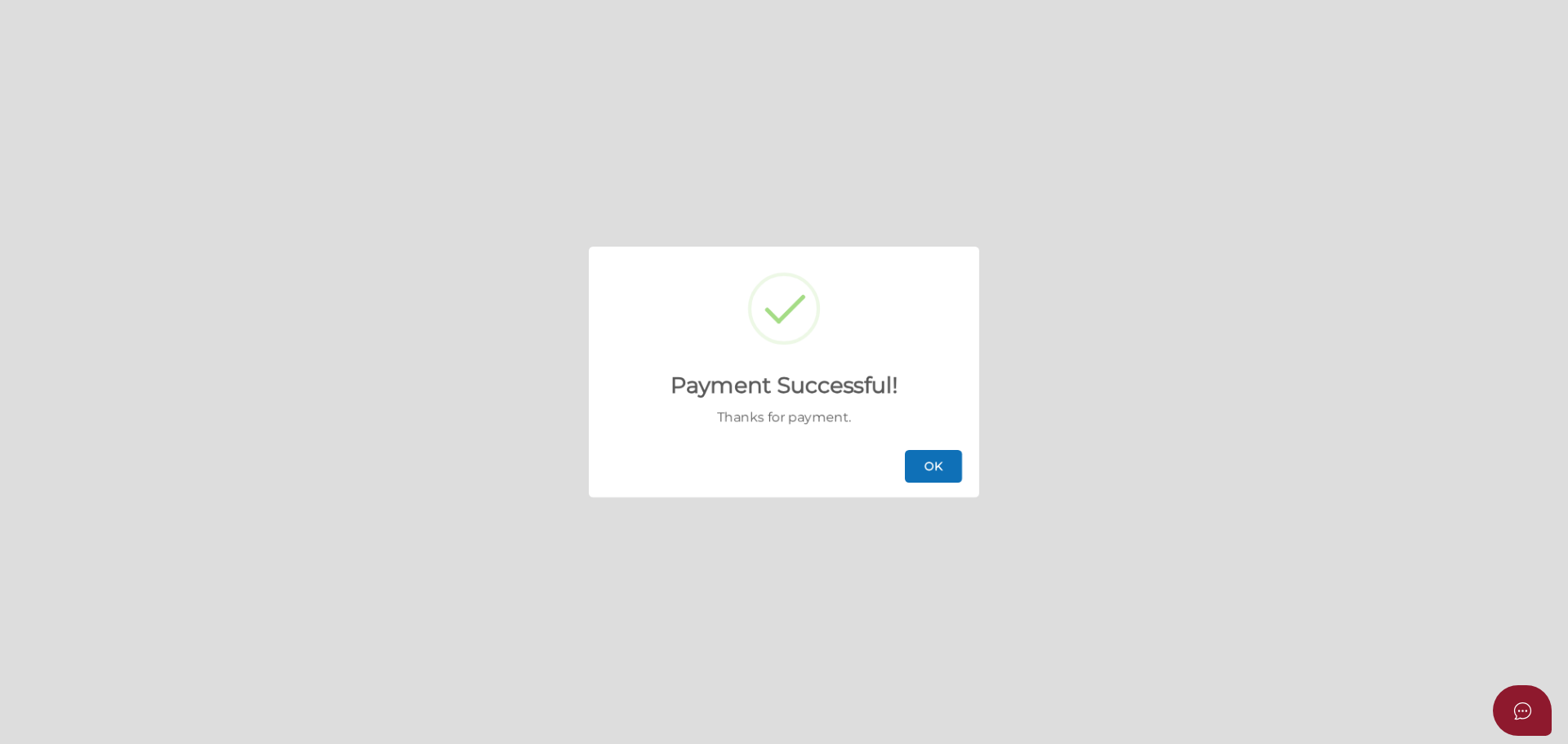
click at [921, 460] on button "OK" at bounding box center [933, 466] width 57 height 33
